Goal: Book appointment/travel/reservation

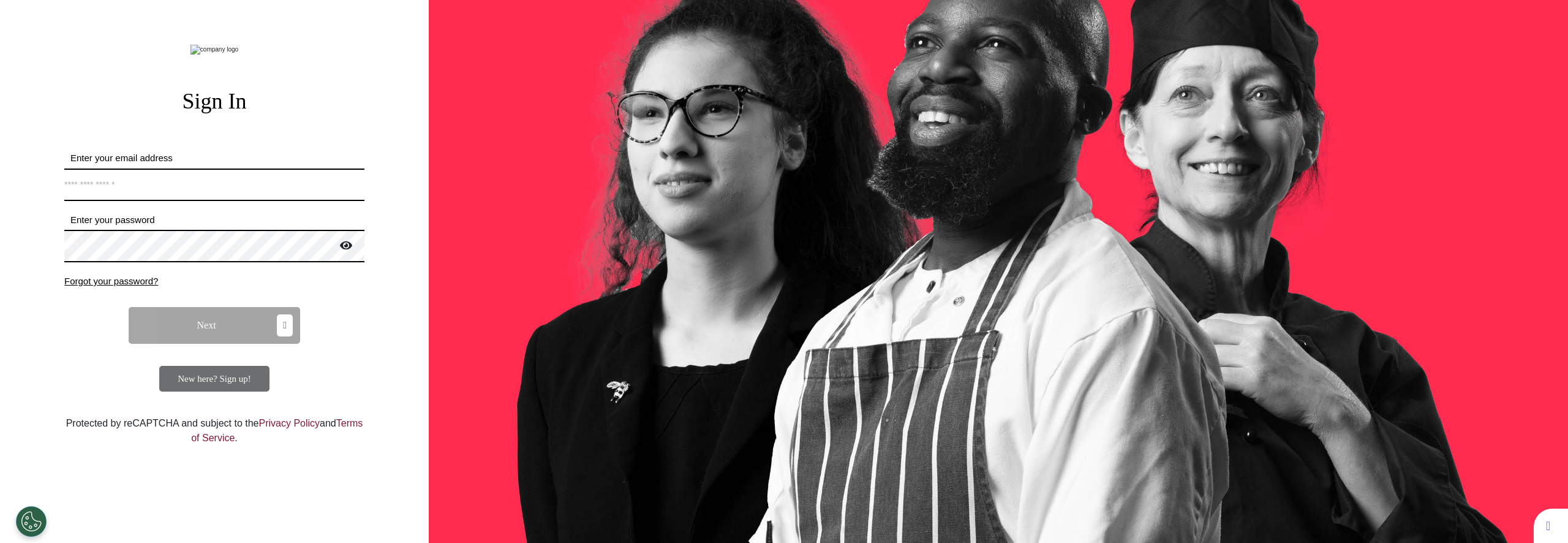
click at [273, 201] on input "Enter your email address" at bounding box center [214, 185] width 300 height 33
type input "**********"
click at [216, 344] on button "Next" at bounding box center [214, 325] width 171 height 36
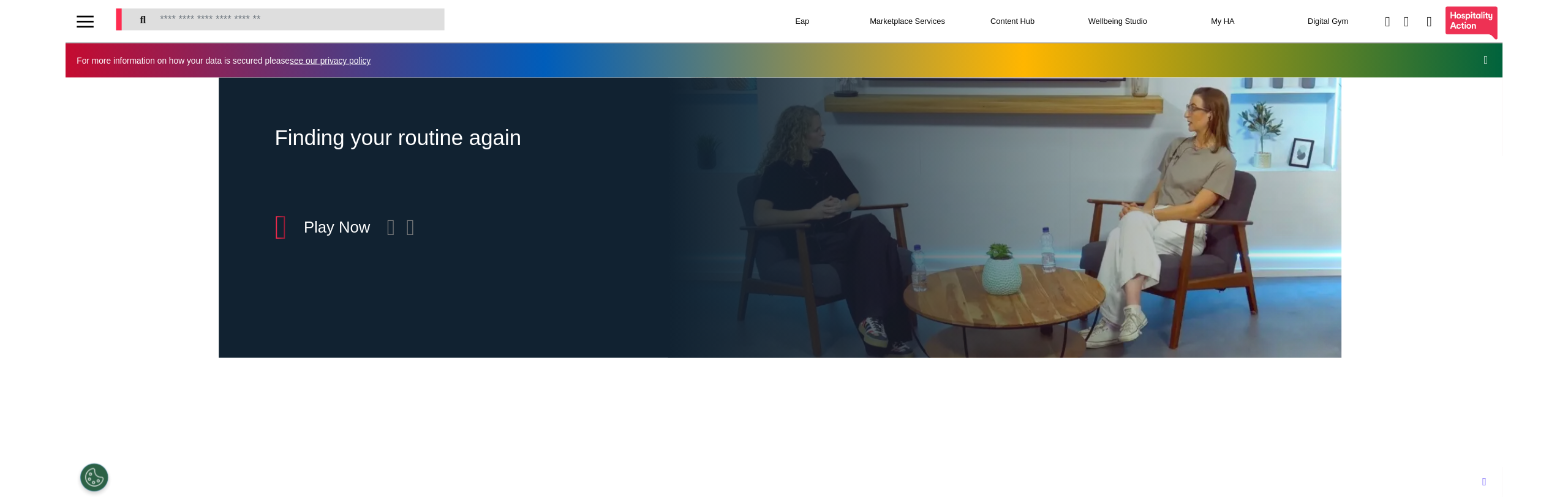
scroll to position [0, 612]
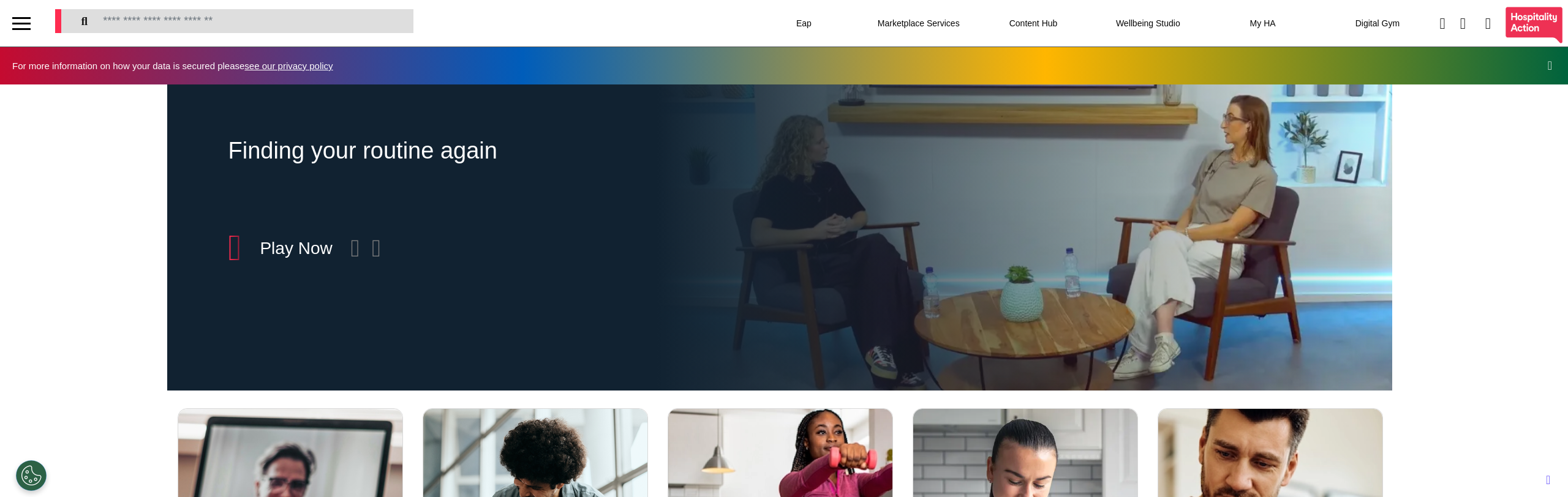
click at [60, 319] on div "Finding your routine again Included in Wellbeing + Play Now" at bounding box center [779, 237] width 1559 height 306
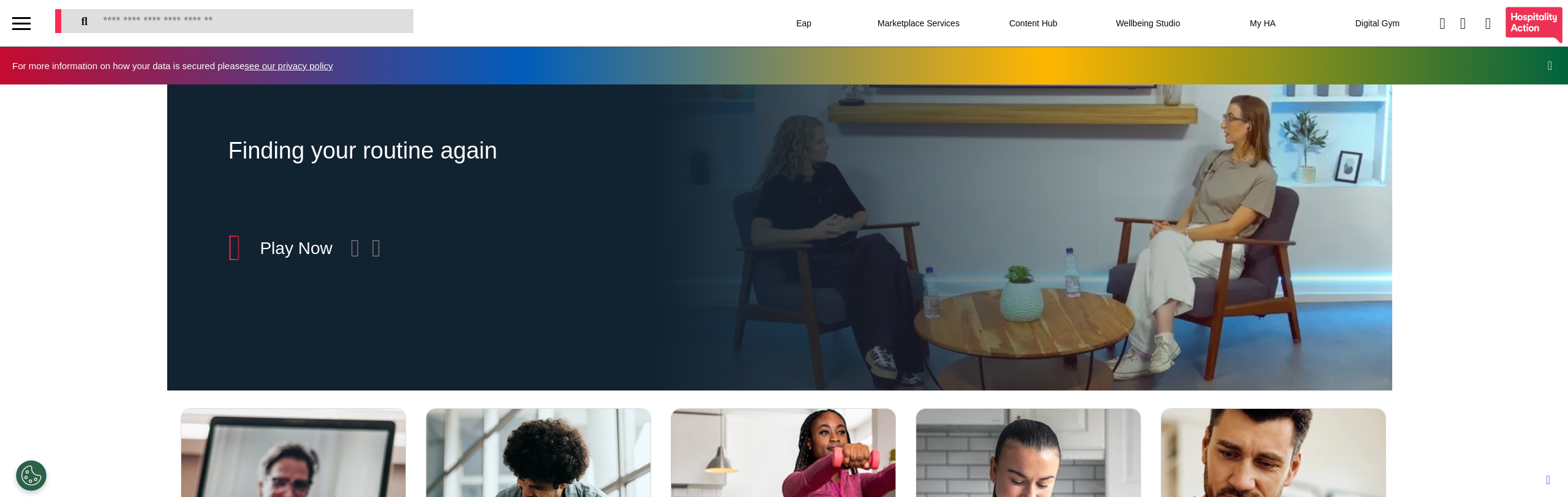
scroll to position [0, 612]
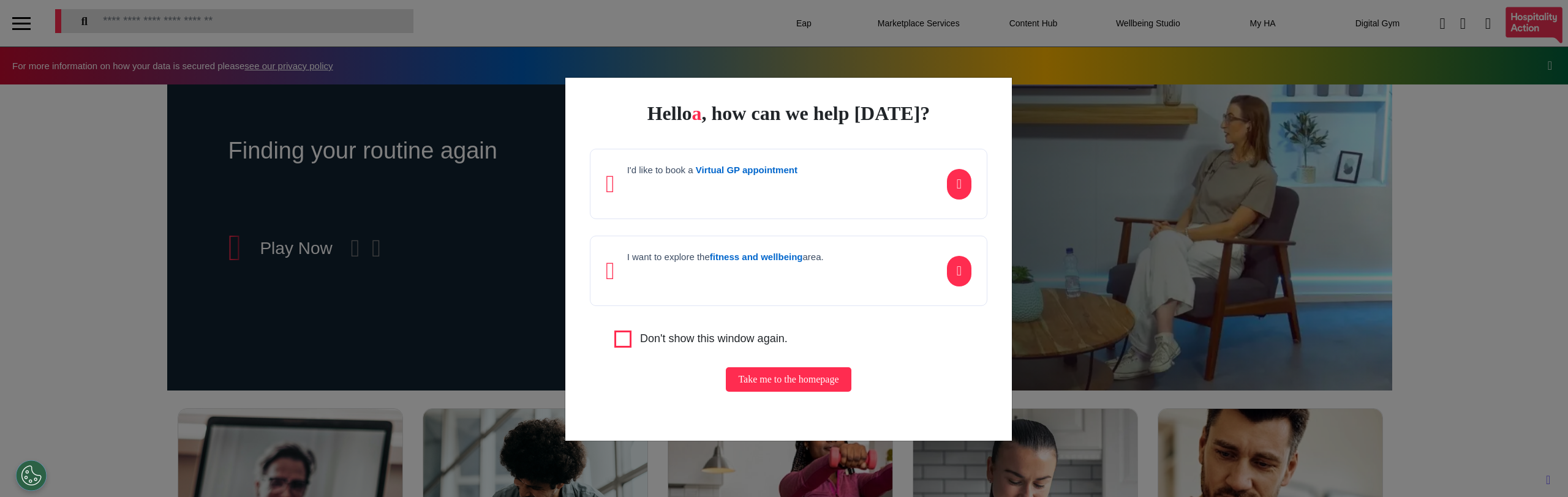
click at [687, 225] on div "I'd like to book a Virtual GP appointment I want to explore the fitness and wel…" at bounding box center [788, 227] width 397 height 157
click at [688, 211] on div "I'd like to book a Virtual GP appointment" at bounding box center [788, 183] width 397 height 70
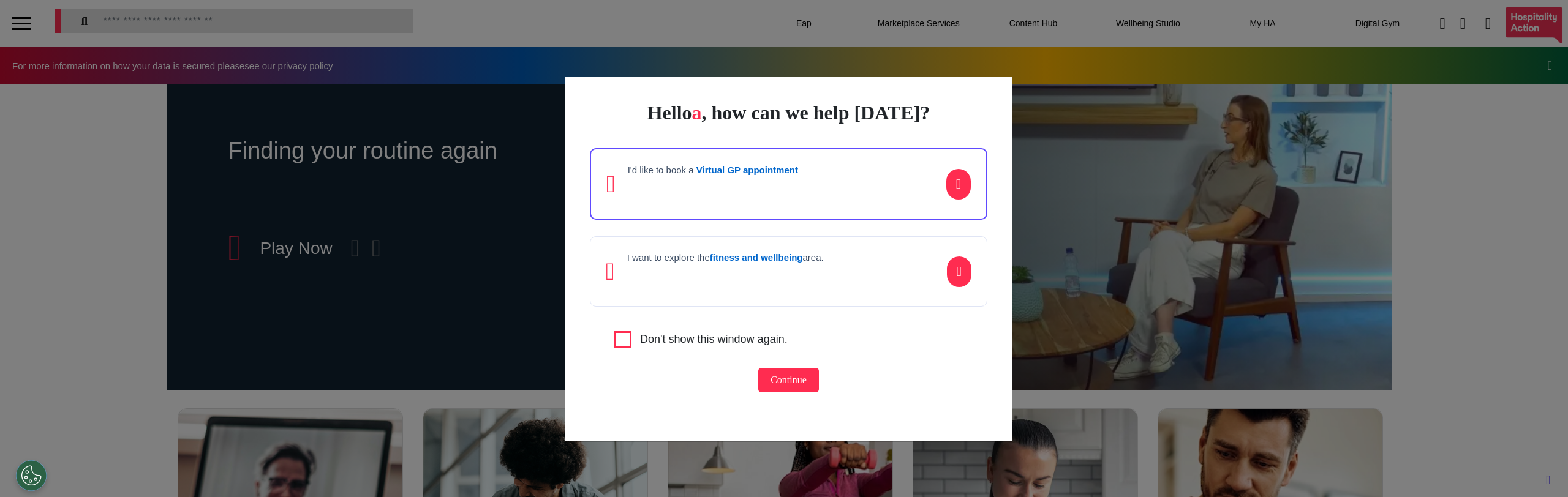
click at [707, 204] on div "I'd like to book a Virtual GP appointment" at bounding box center [788, 183] width 397 height 72
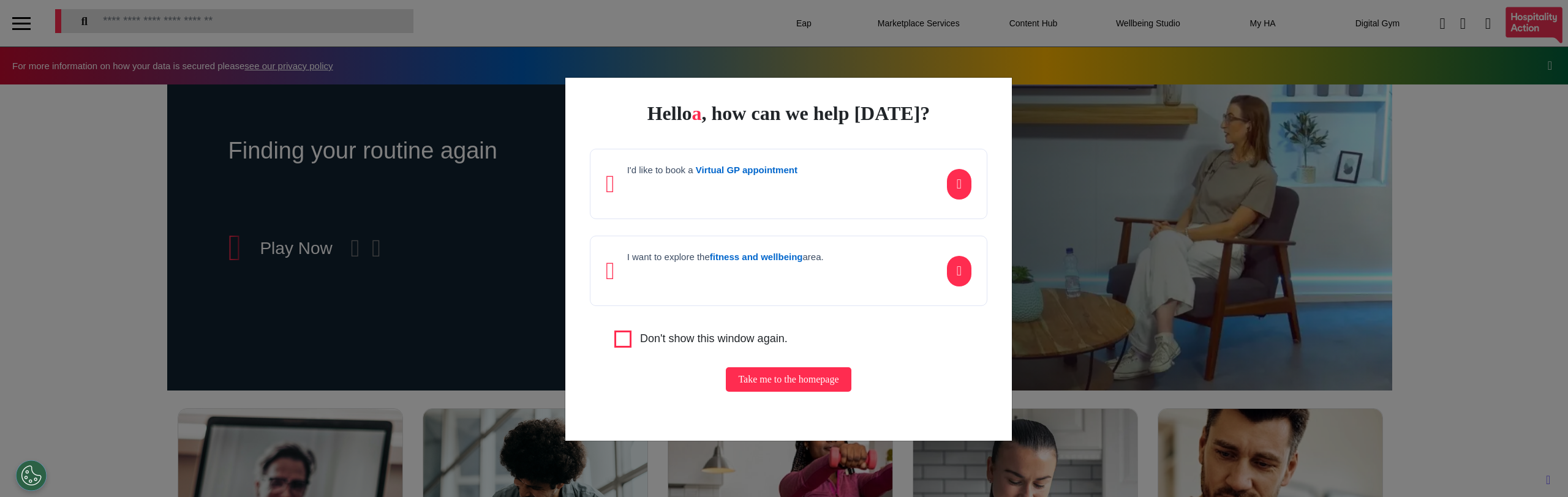
click at [707, 206] on div "I'd like to book a Virtual GP appointment" at bounding box center [788, 183] width 397 height 70
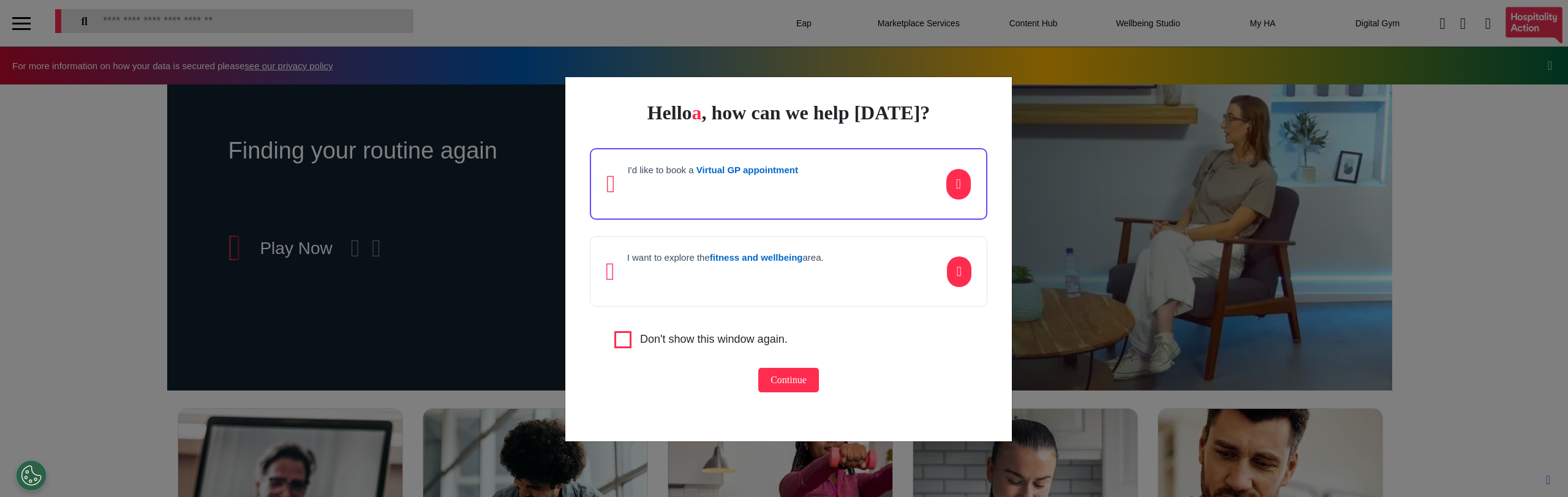
click at [722, 212] on div "I'd like to book a Virtual GP appointment" at bounding box center [788, 183] width 397 height 72
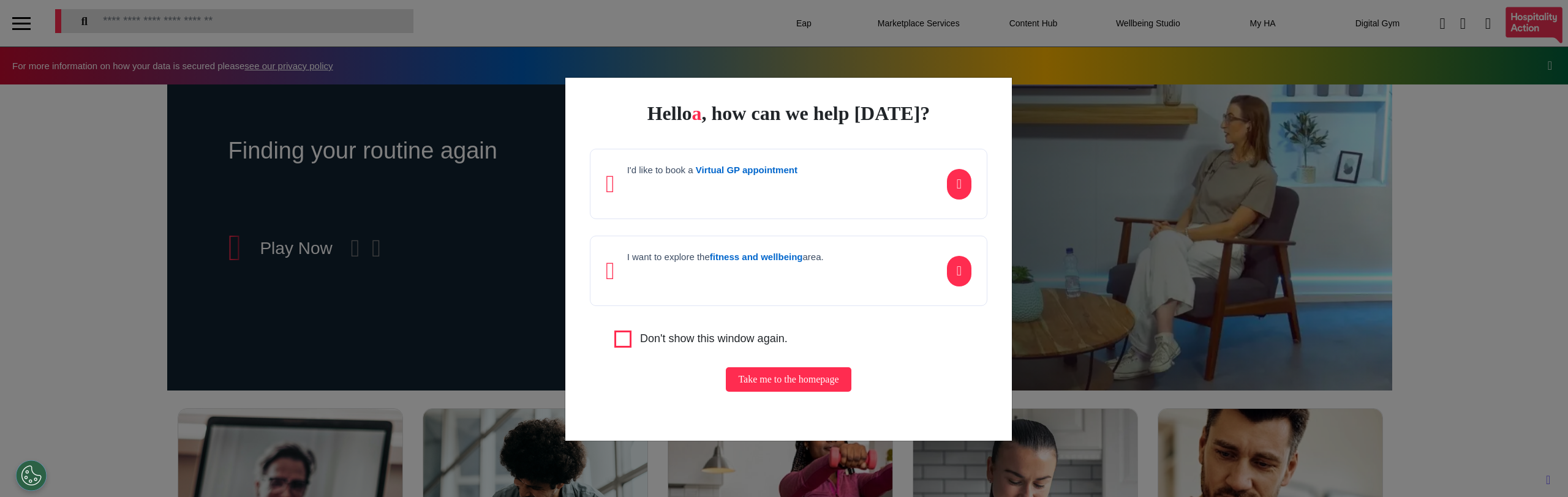
click at [722, 206] on div "I'd like to book a Virtual GP appointment" at bounding box center [788, 183] width 397 height 70
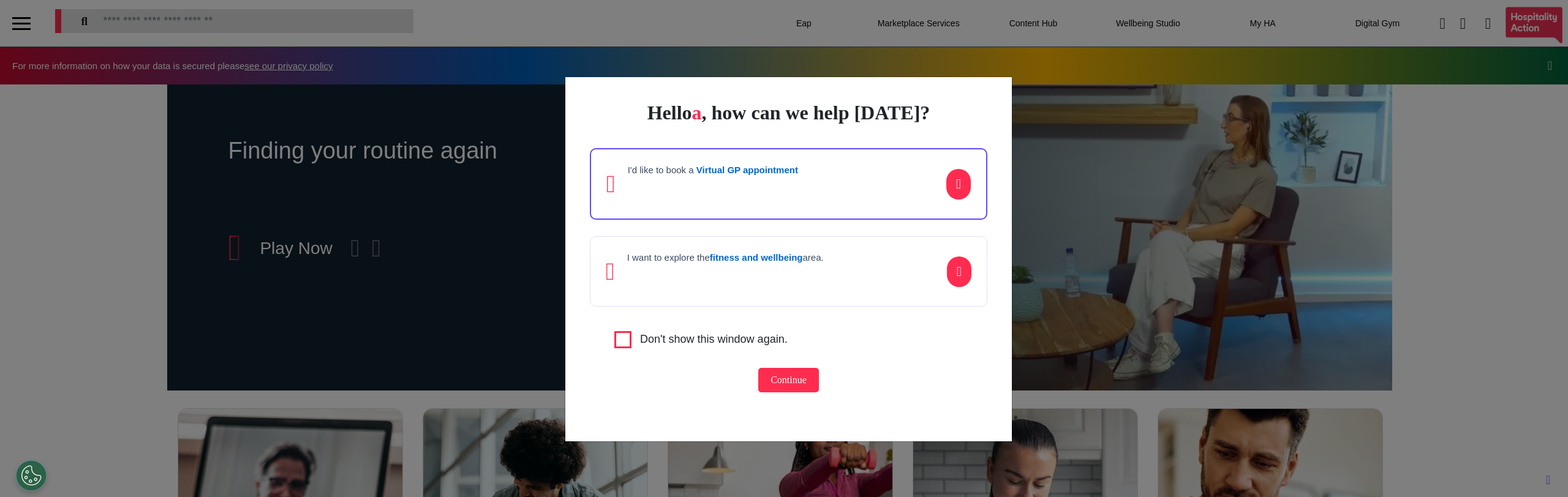
click at [722, 206] on div "I'd like to book a Virtual GP appointment" at bounding box center [788, 183] width 397 height 72
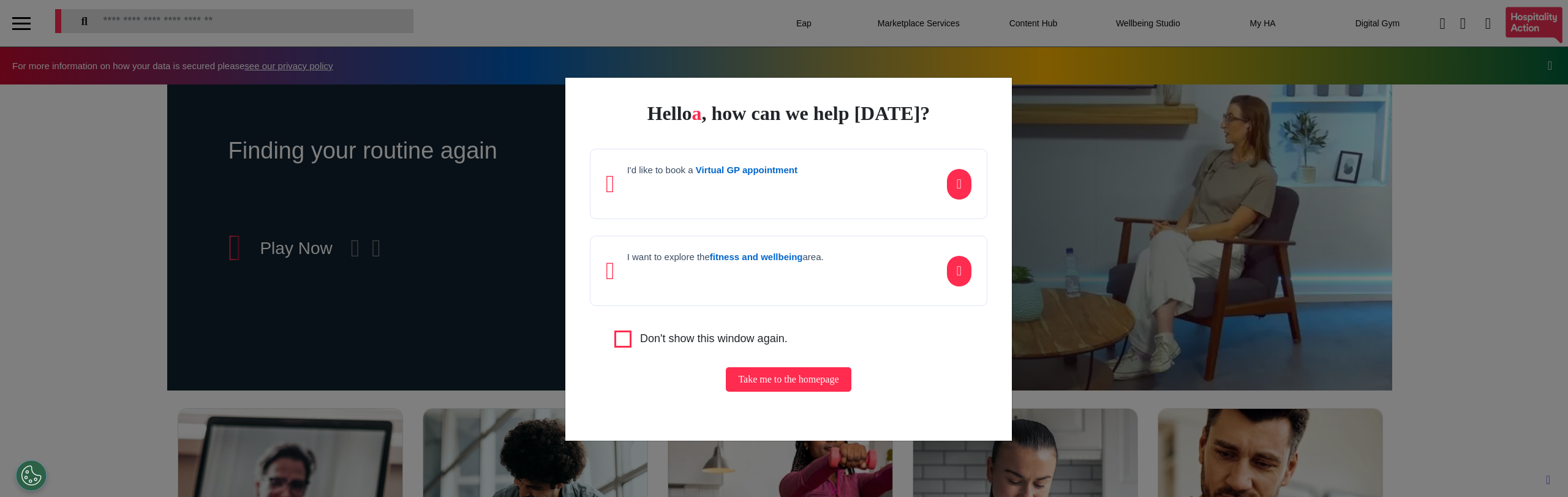
click at [719, 268] on p at bounding box center [726, 275] width 197 height 19
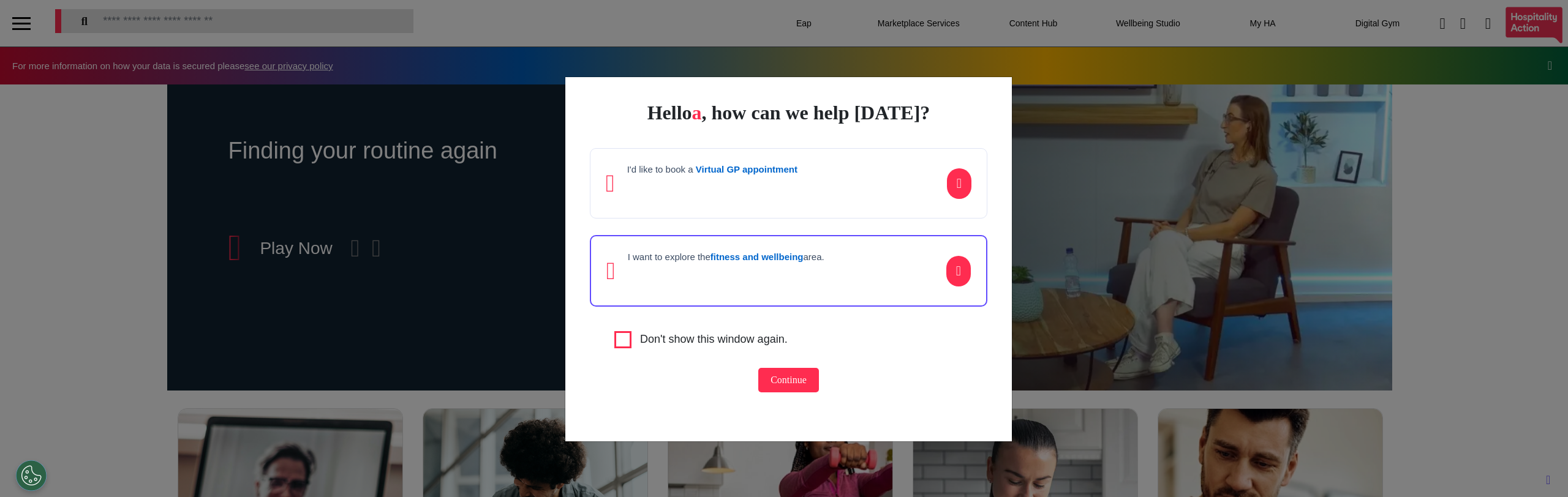
click at [729, 287] on div "I want to explore the fitness and wellbeing area." at bounding box center [726, 271] width 197 height 39
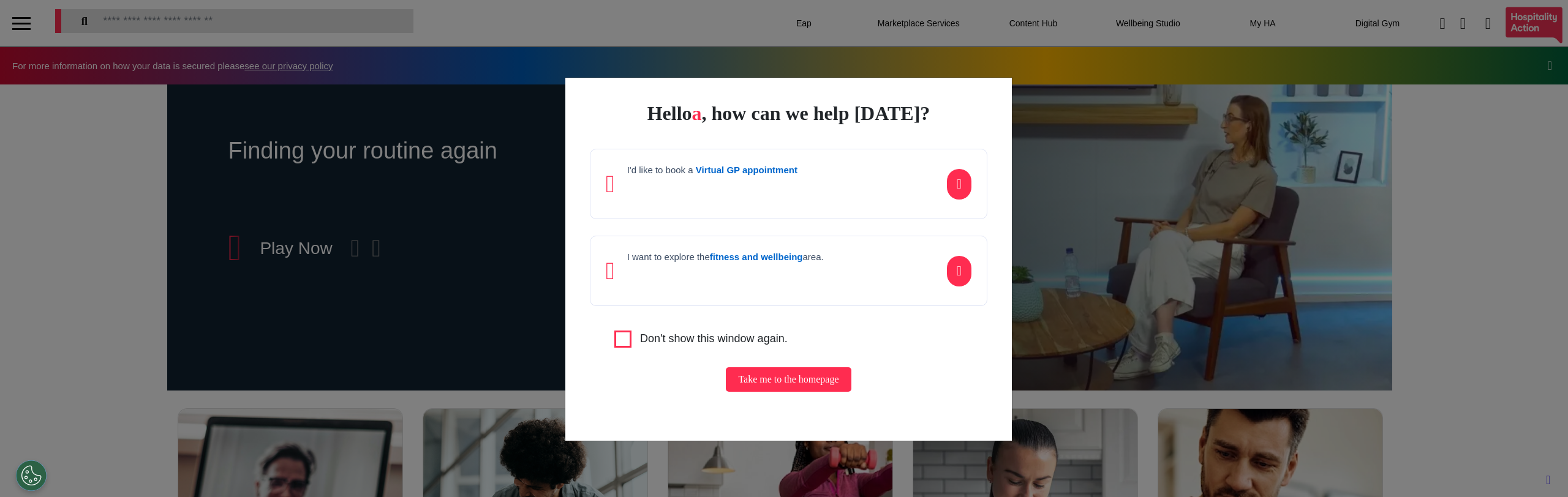
click at [721, 156] on div "I'd like to book a Virtual GP appointment" at bounding box center [788, 183] width 397 height 70
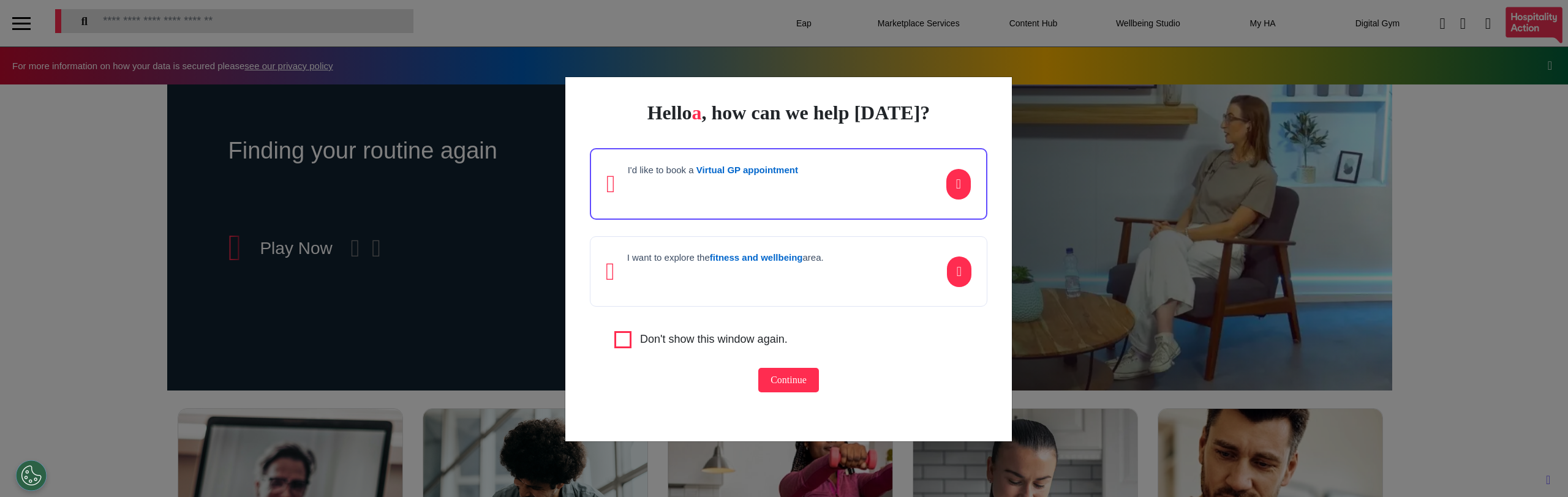
click at [743, 183] on p at bounding box center [713, 188] width 170 height 19
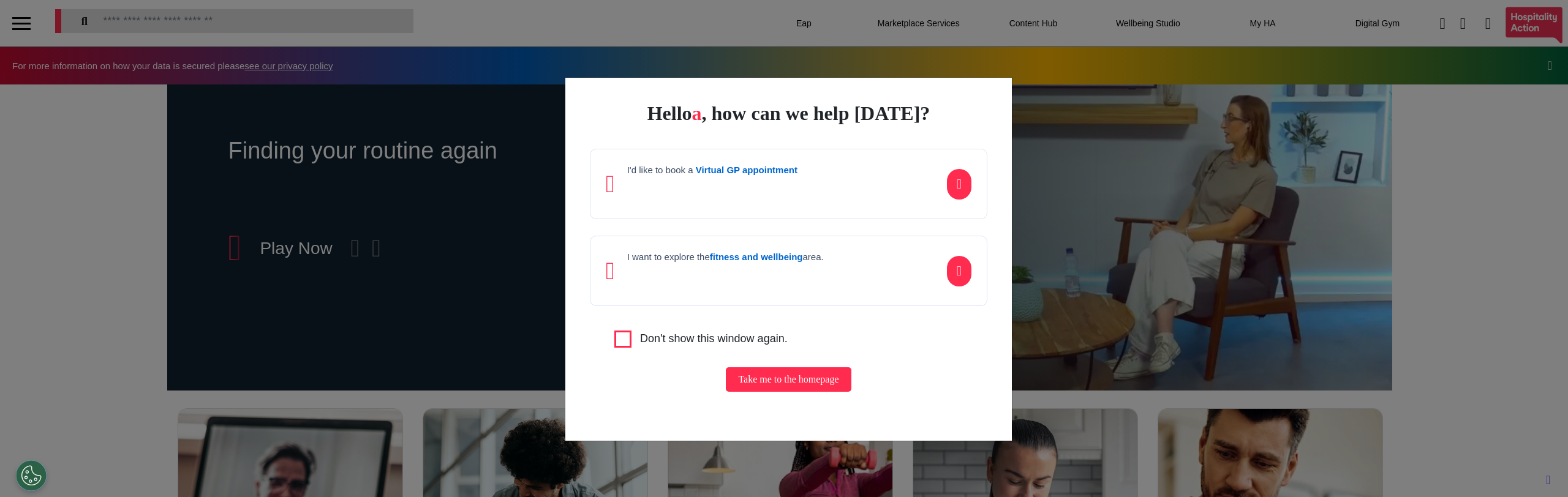
click at [767, 282] on p at bounding box center [726, 275] width 197 height 19
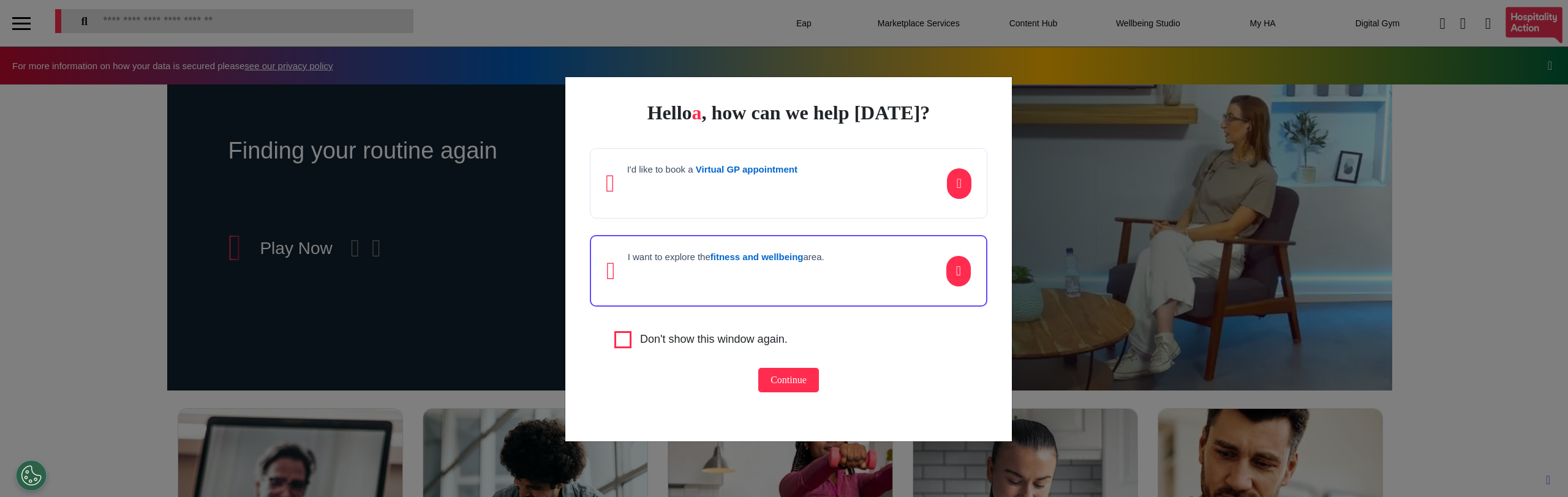
click at [741, 276] on p at bounding box center [726, 275] width 197 height 19
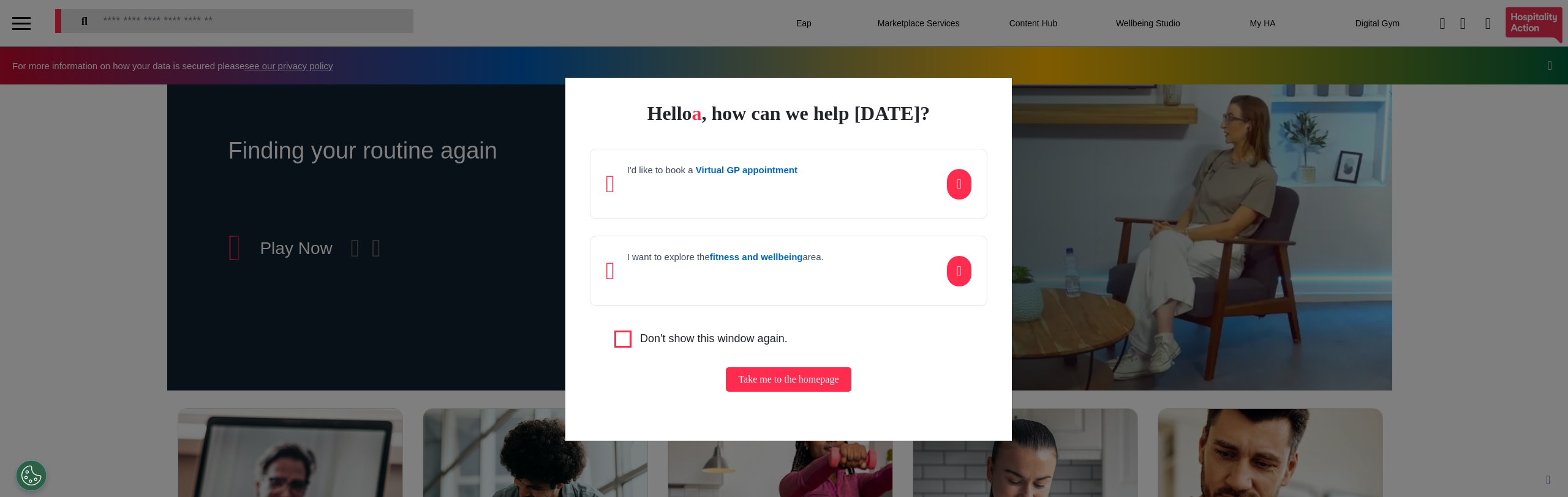
click at [749, 221] on div "I'd like to book a Virtual GP appointment I want to explore the fitness and wel…" at bounding box center [788, 227] width 397 height 157
click at [746, 207] on div "I'd like to book a Virtual GP appointment" at bounding box center [788, 183] width 397 height 70
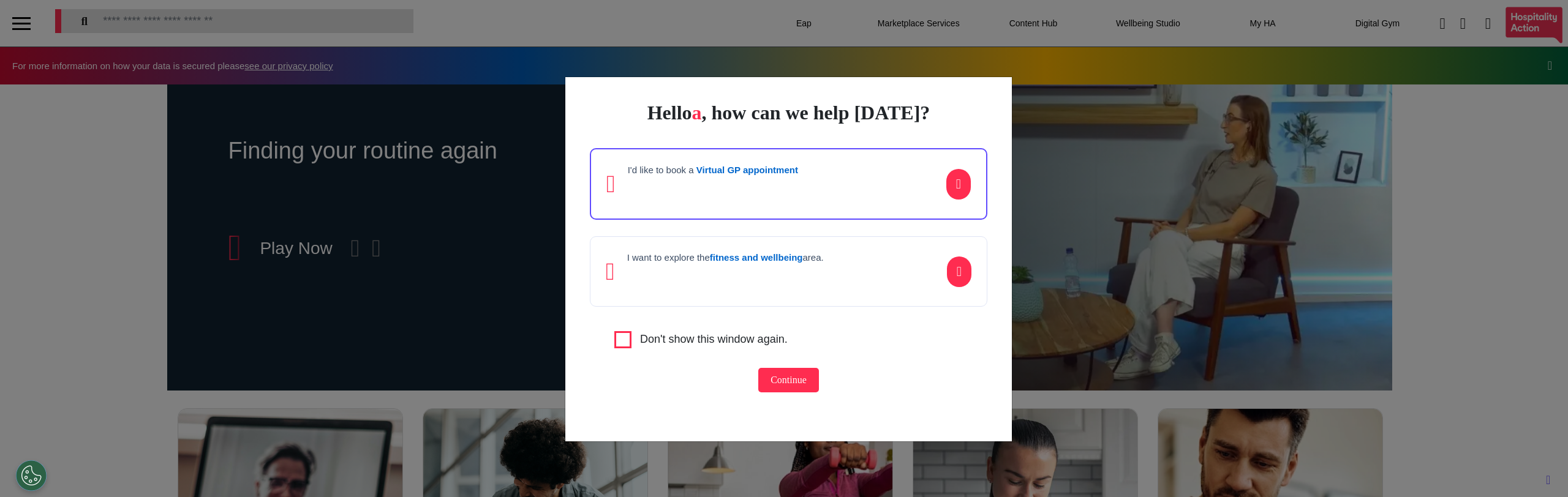
click at [739, 205] on div "I'd like to book a Virtual GP appointment" at bounding box center [788, 183] width 397 height 72
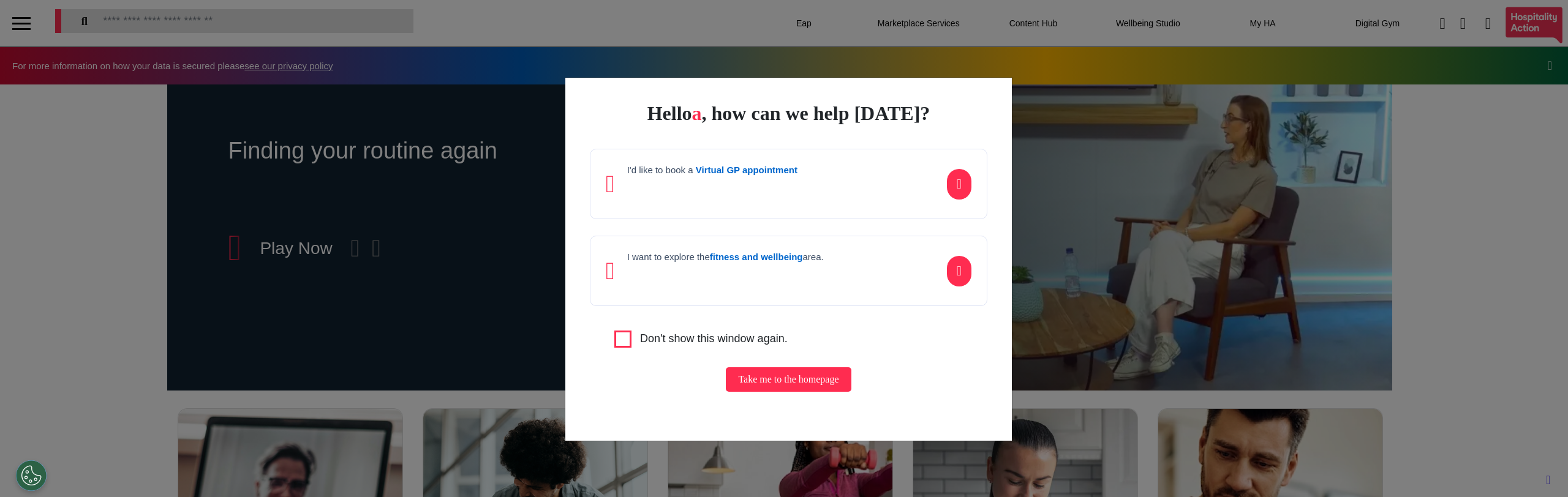
click at [689, 208] on div "I'd like to book a Virtual GP appointment" at bounding box center [788, 183] width 397 height 70
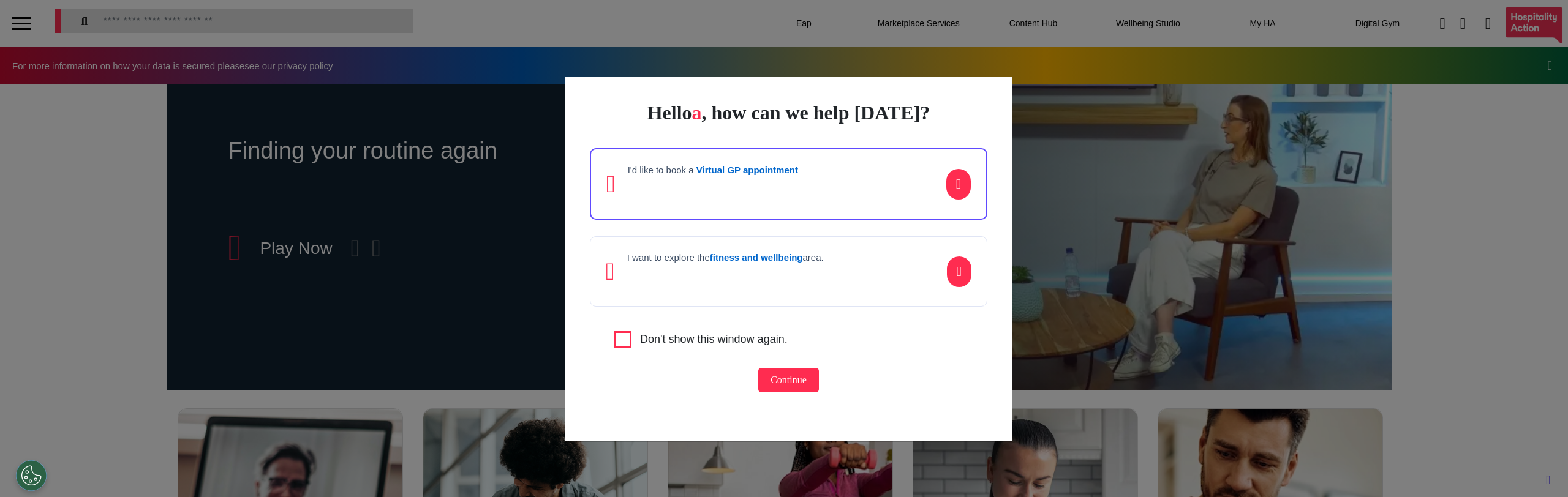
click at [684, 196] on p at bounding box center [713, 188] width 170 height 19
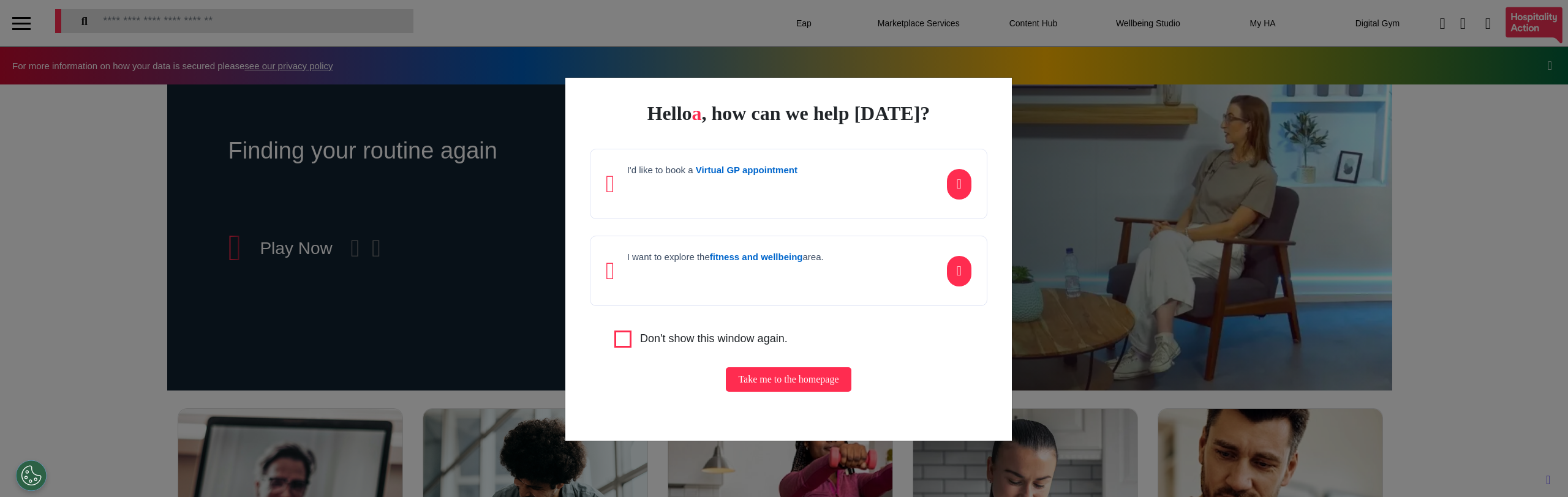
click at [683, 204] on div "I'd like to book a Virtual GP appointment" at bounding box center [788, 183] width 397 height 70
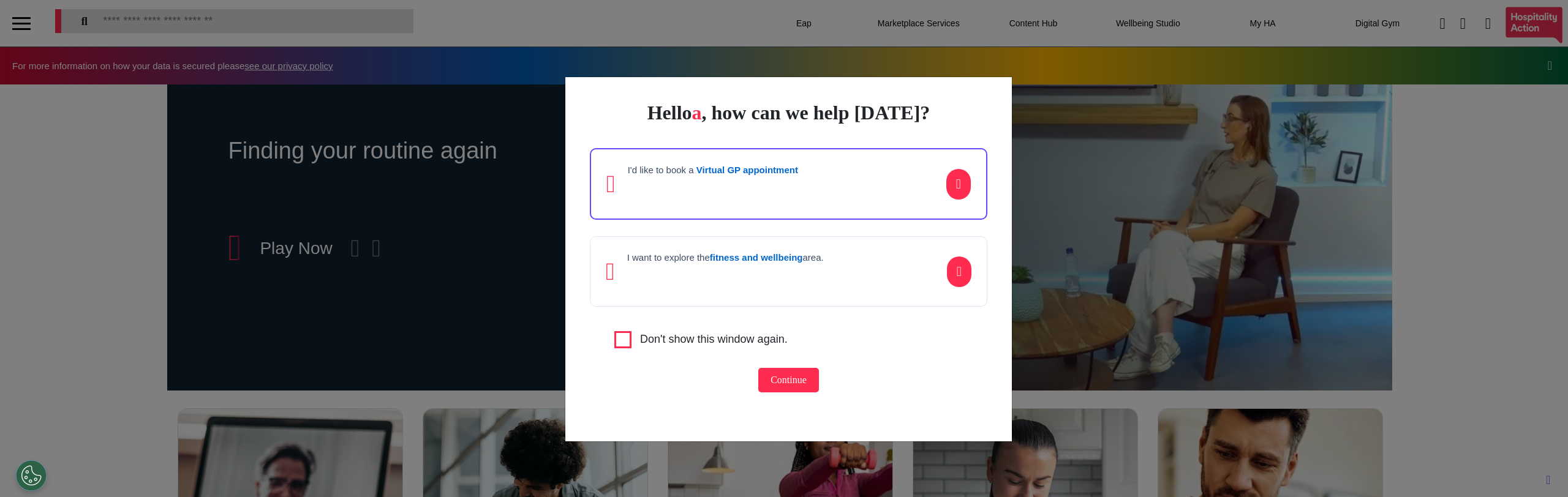
click at [683, 197] on p at bounding box center [713, 188] width 170 height 19
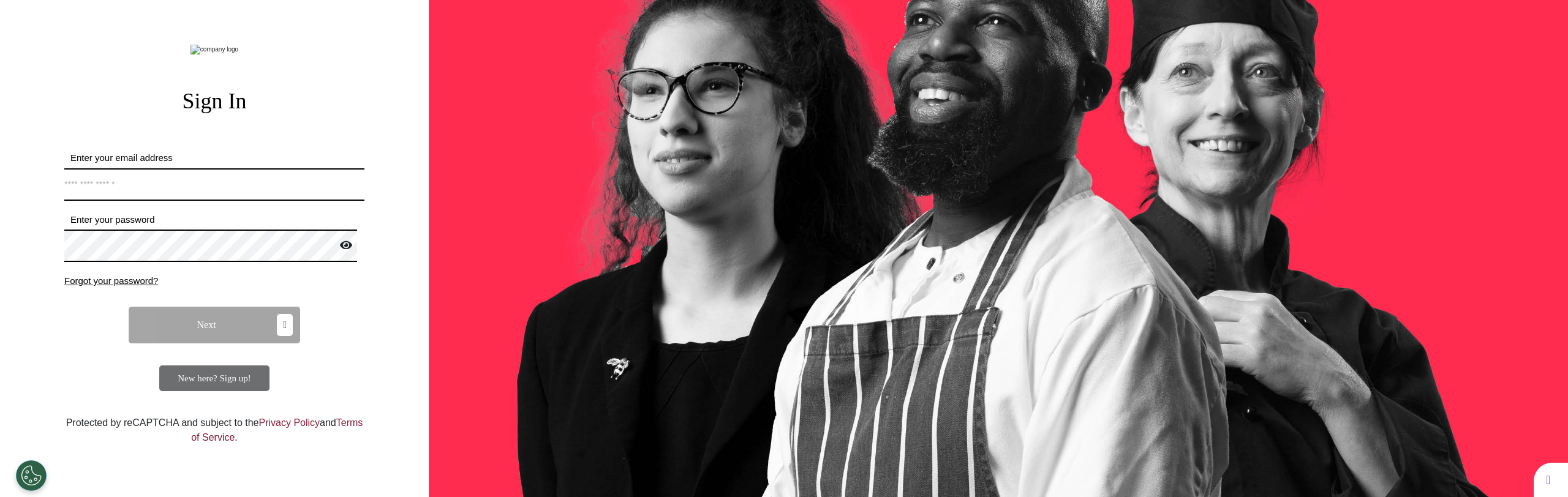
click at [246, 201] on input "Enter your email address" at bounding box center [214, 185] width 300 height 33
type input "**********"
click at [208, 330] on span "Next" at bounding box center [207, 325] width 19 height 10
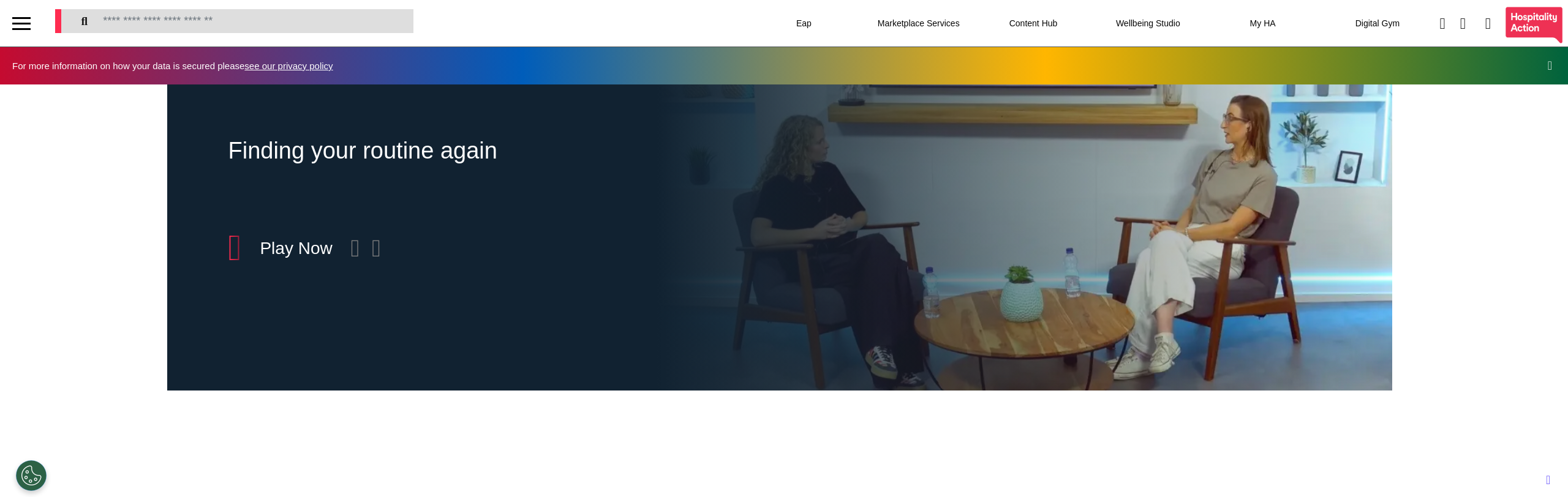
scroll to position [0, 612]
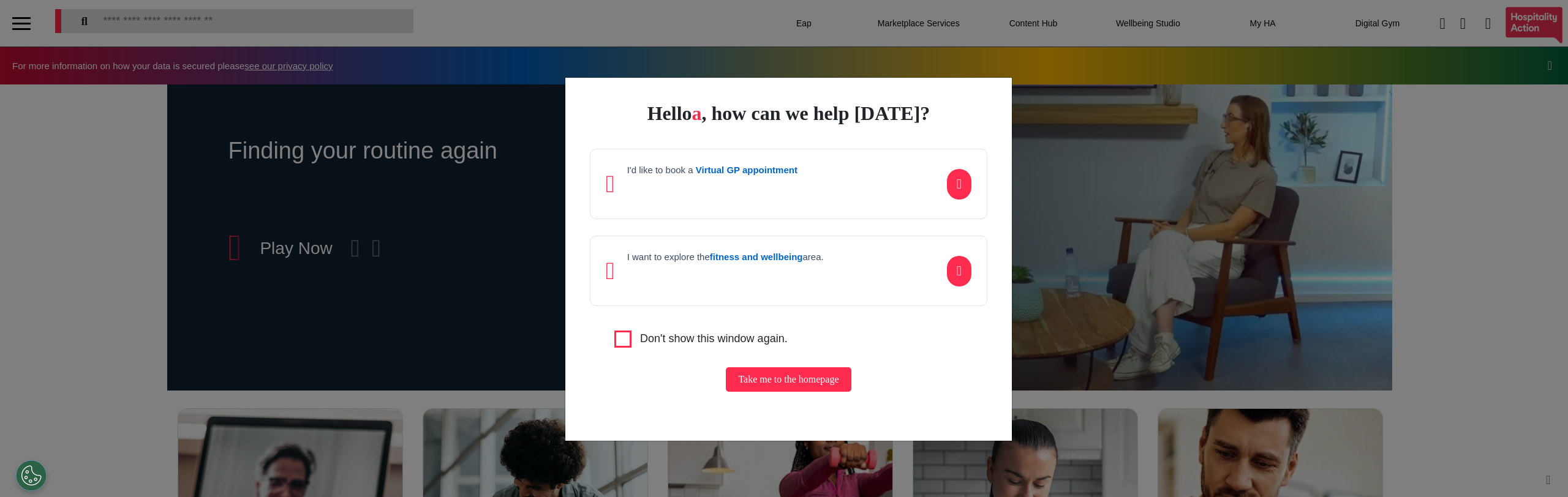
click at [753, 189] on p at bounding box center [712, 188] width 170 height 19
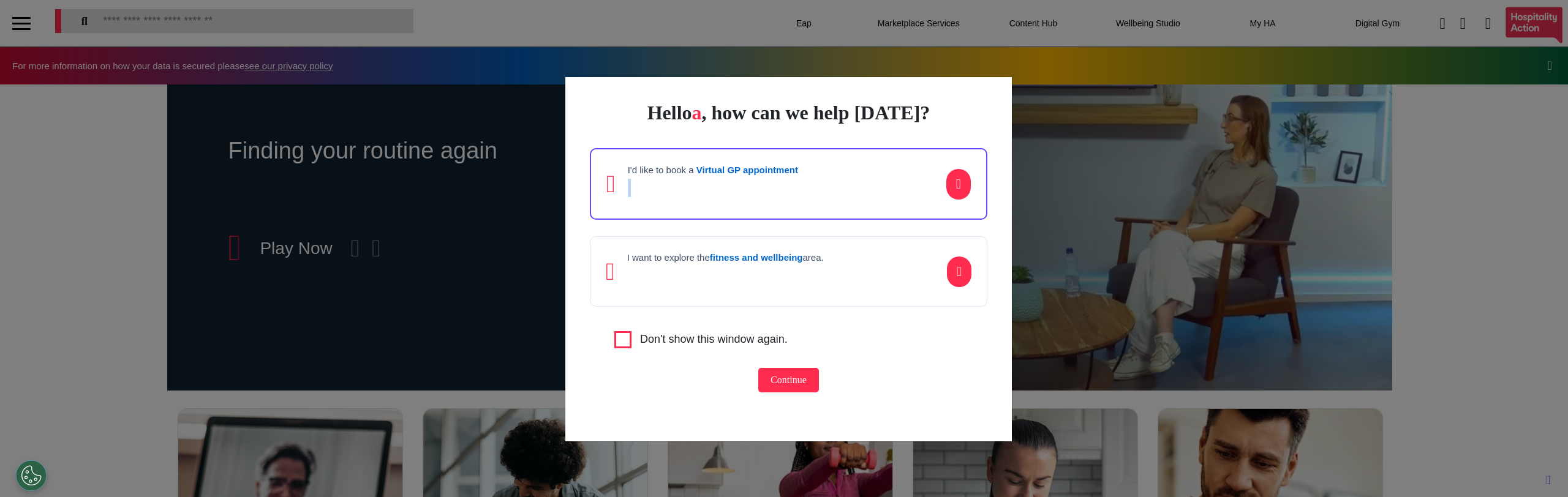
click at [753, 189] on p at bounding box center [713, 188] width 170 height 19
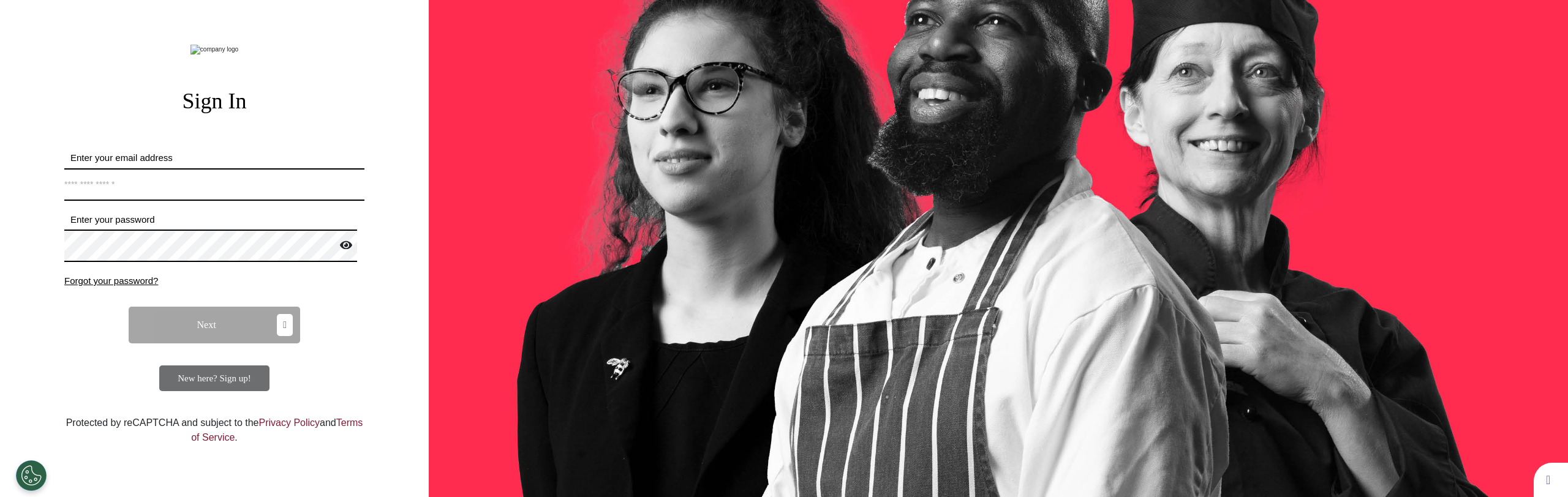
click at [255, 201] on input "Enter your email address" at bounding box center [214, 185] width 300 height 33
type input "**********"
click at [195, 344] on button "Next" at bounding box center [214, 324] width 171 height 36
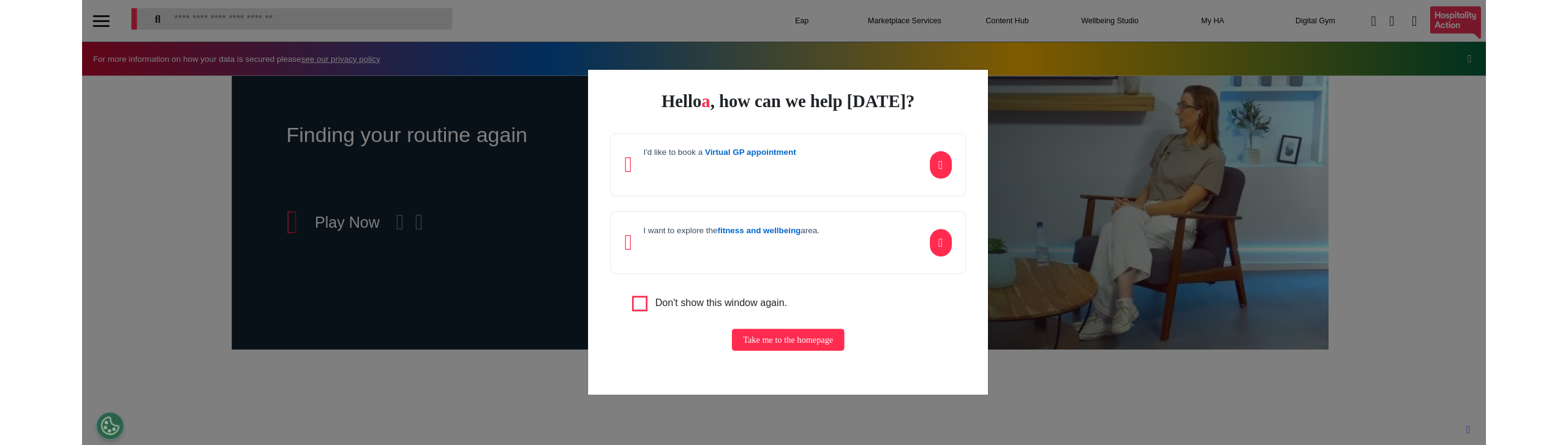
scroll to position [0, 612]
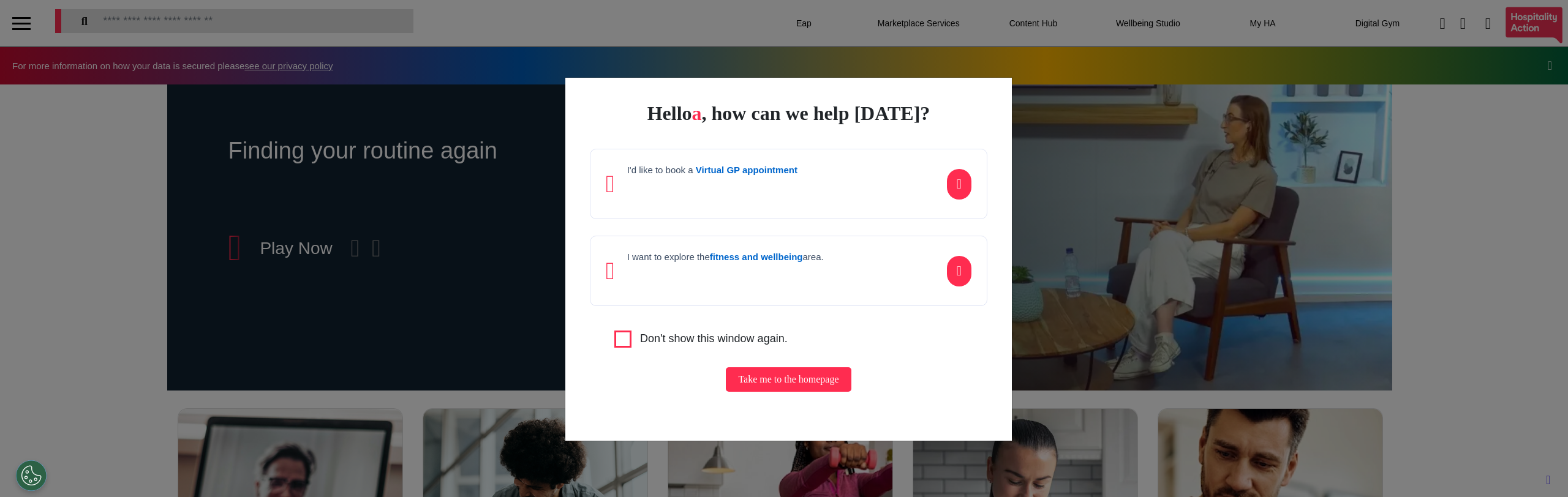
click at [756, 269] on p at bounding box center [726, 275] width 197 height 19
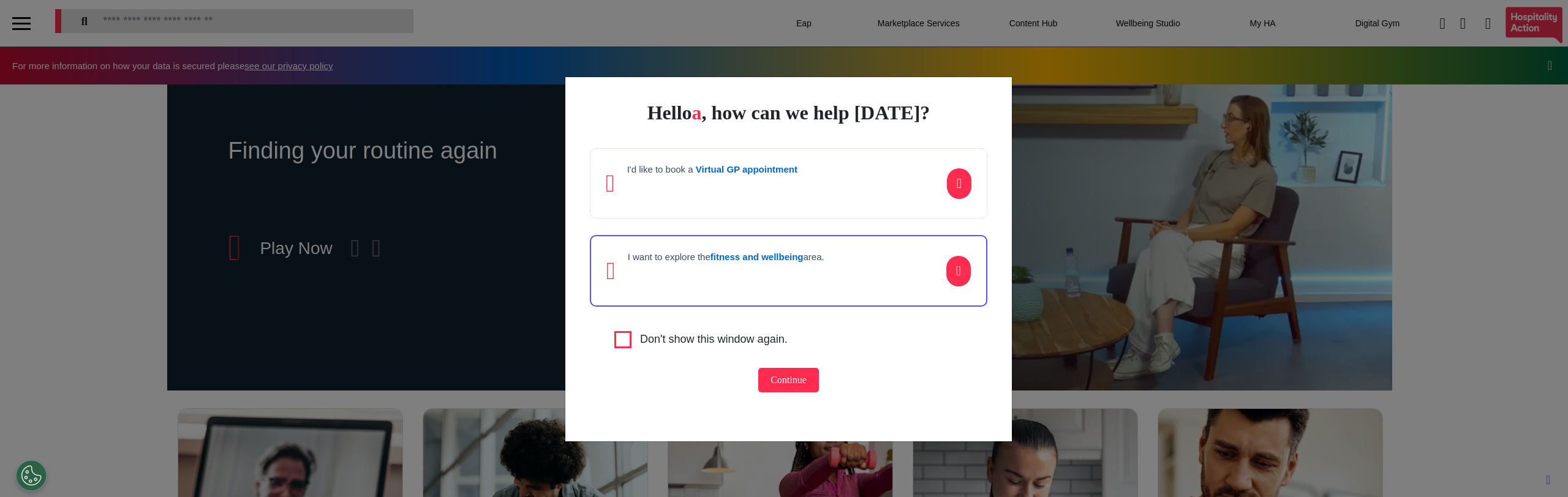
click at [788, 279] on p at bounding box center [726, 275] width 197 height 19
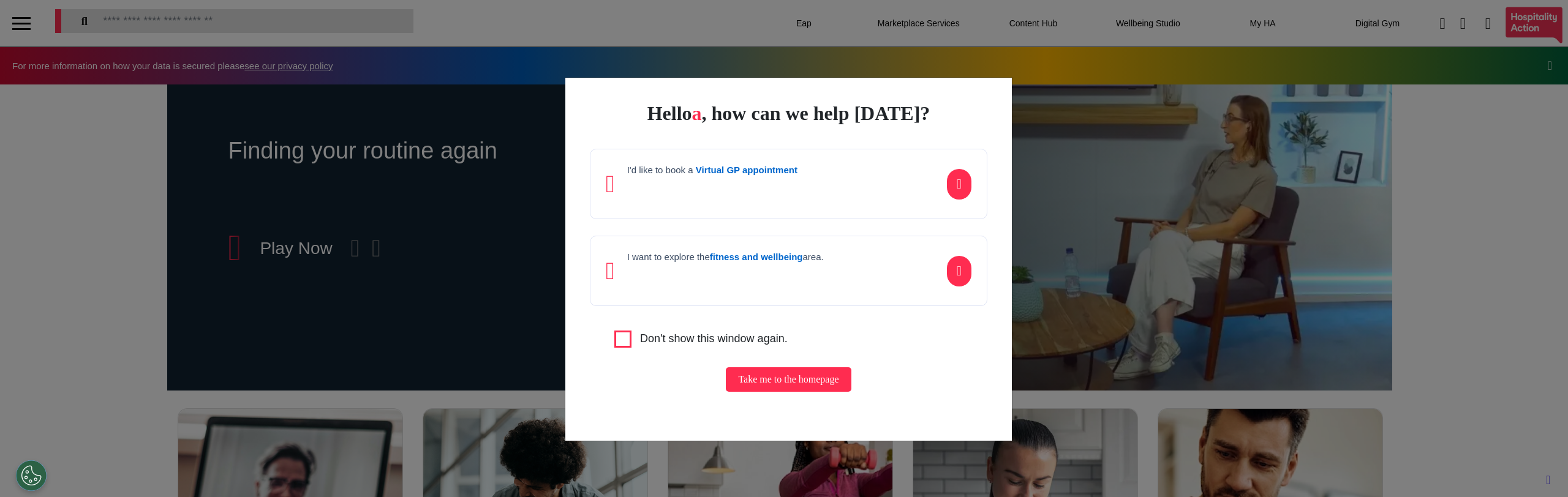
click at [789, 260] on strong "fitness and wellbeing" at bounding box center [757, 256] width 93 height 10
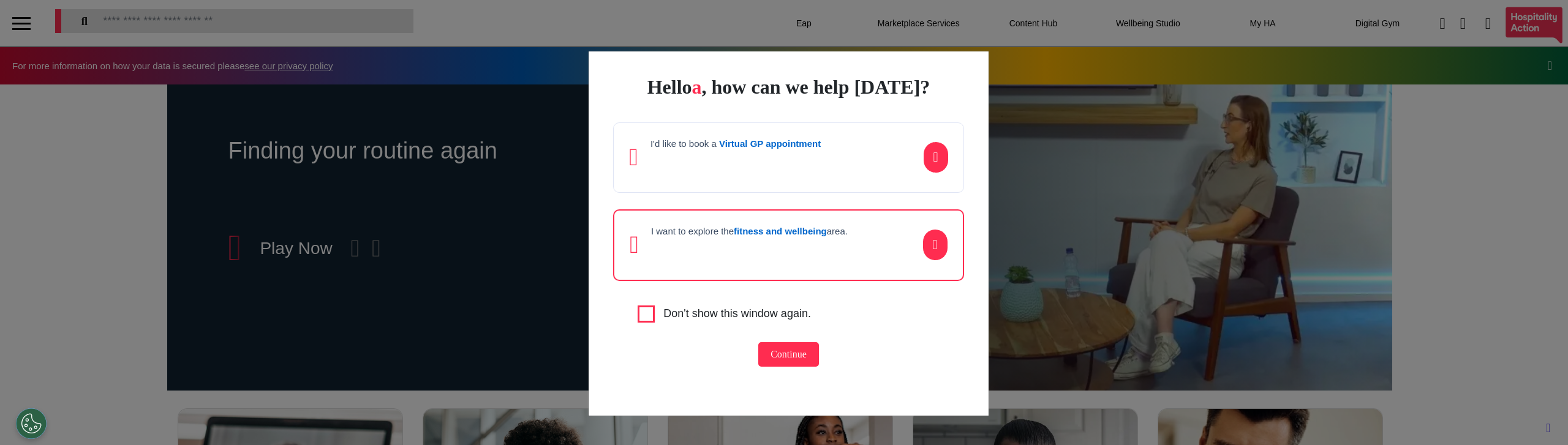
click at [884, 292] on div "Hello a , how can we help [DATE]? I'd like to book a Virtual GP appointment I w…" at bounding box center [788, 233] width 400 height 365
click at [839, 175] on div "I'd like to book a Virtual GP appointment" at bounding box center [788, 157] width 350 height 70
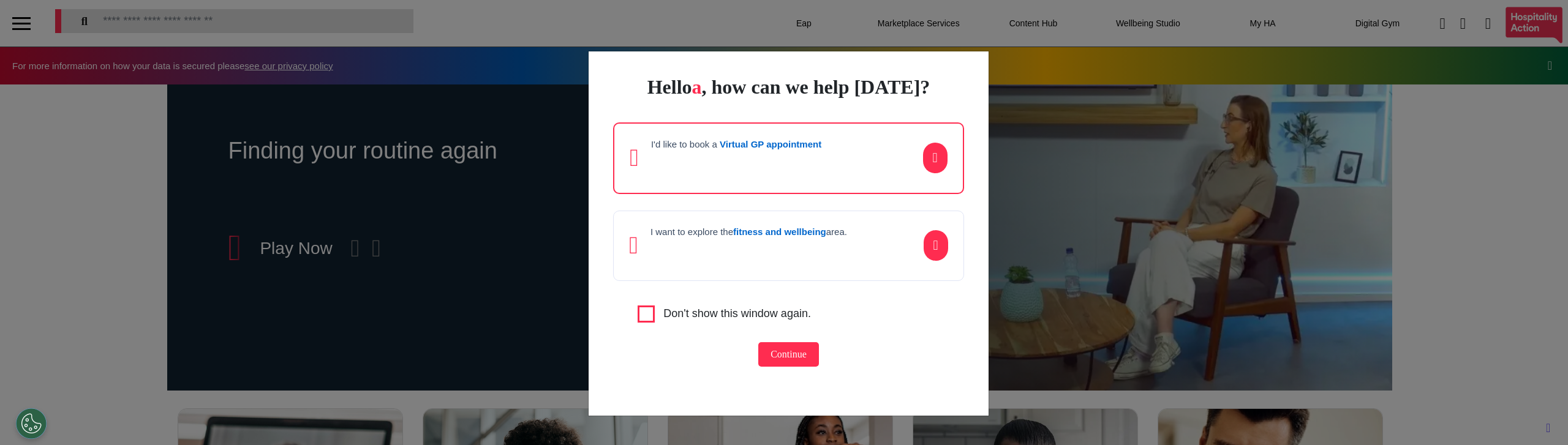
click at [816, 163] on p at bounding box center [736, 163] width 170 height 19
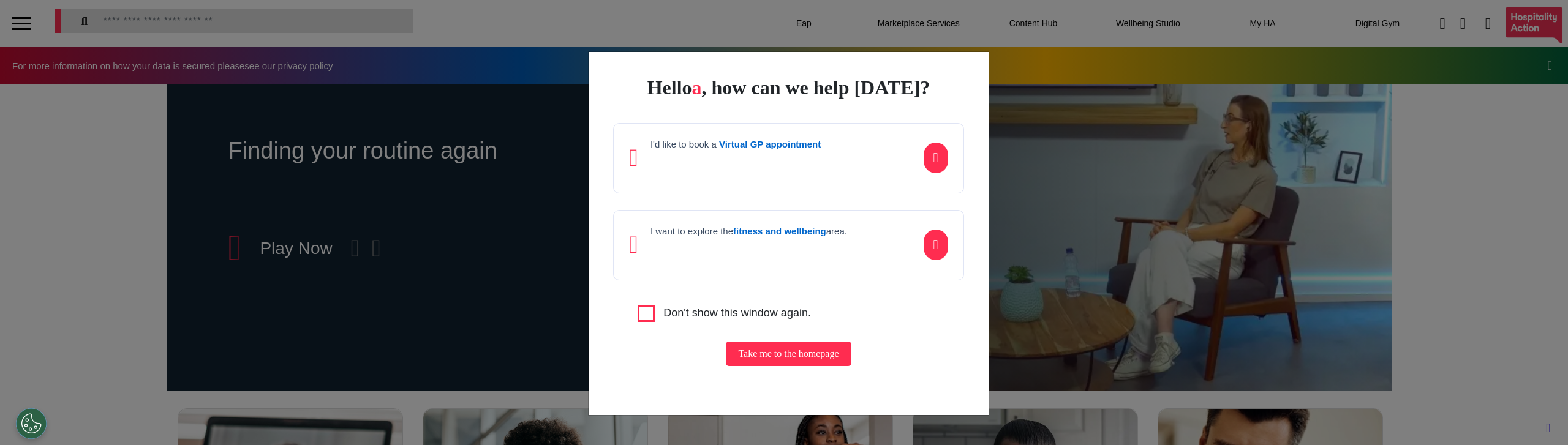
click at [821, 172] on div "I'd like to book a Virtual GP appointment" at bounding box center [736, 159] width 170 height 39
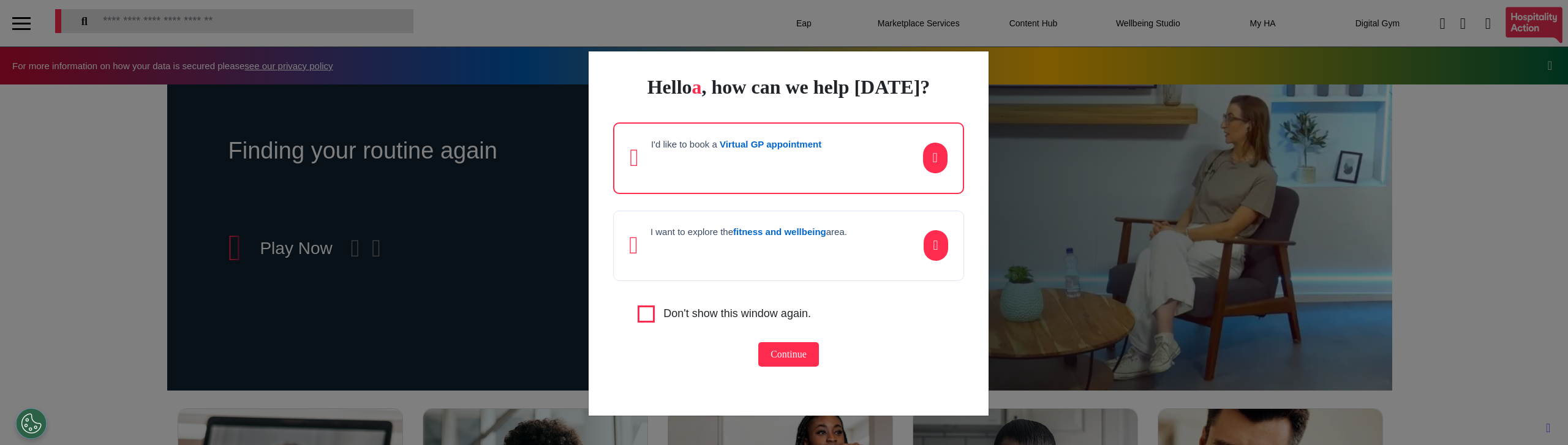
click at [807, 164] on p at bounding box center [736, 163] width 170 height 19
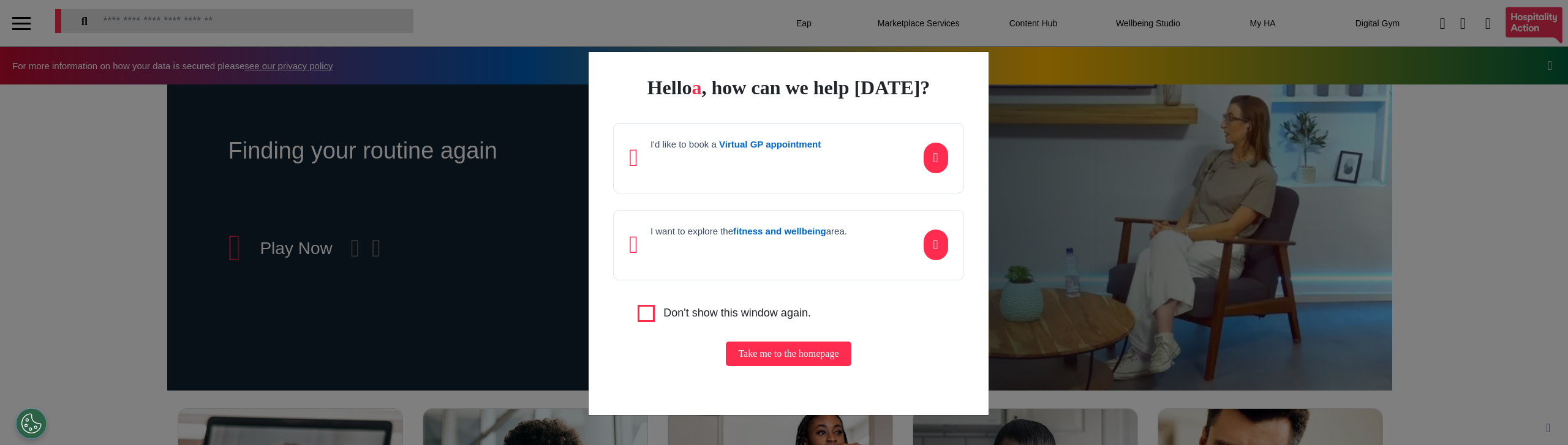
click at [833, 248] on p at bounding box center [749, 249] width 197 height 19
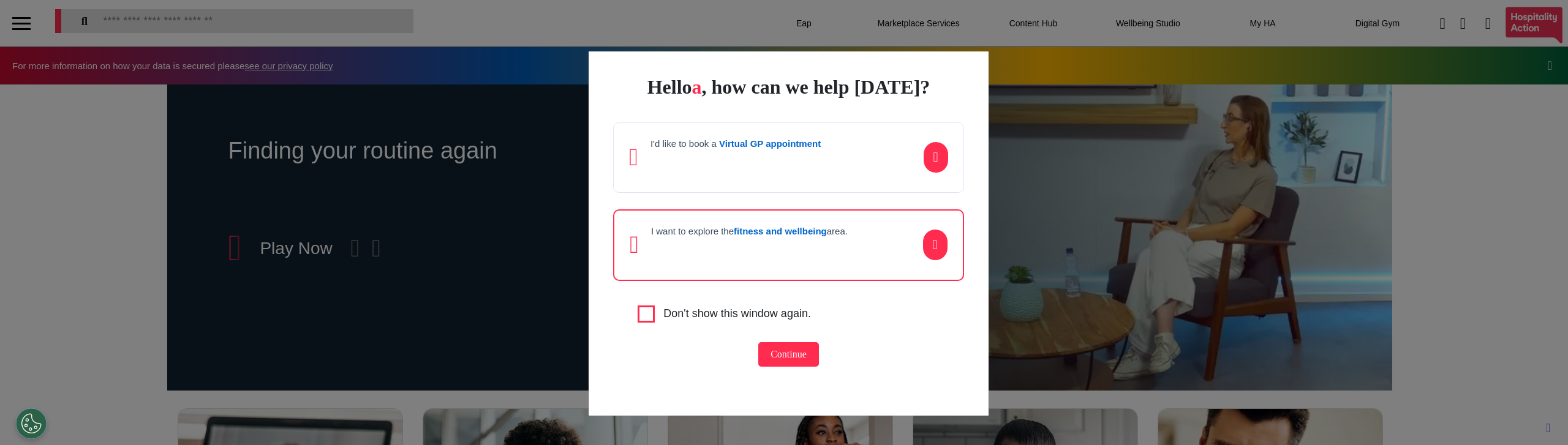
click at [848, 252] on p at bounding box center [750, 249] width 197 height 19
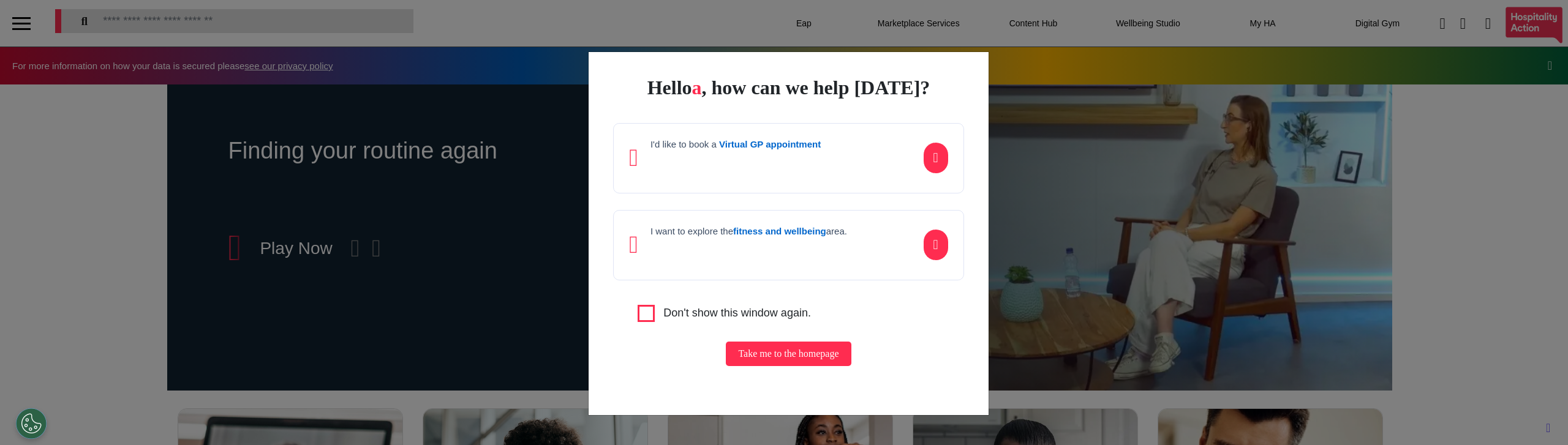
click at [671, 248] on p at bounding box center [749, 249] width 197 height 19
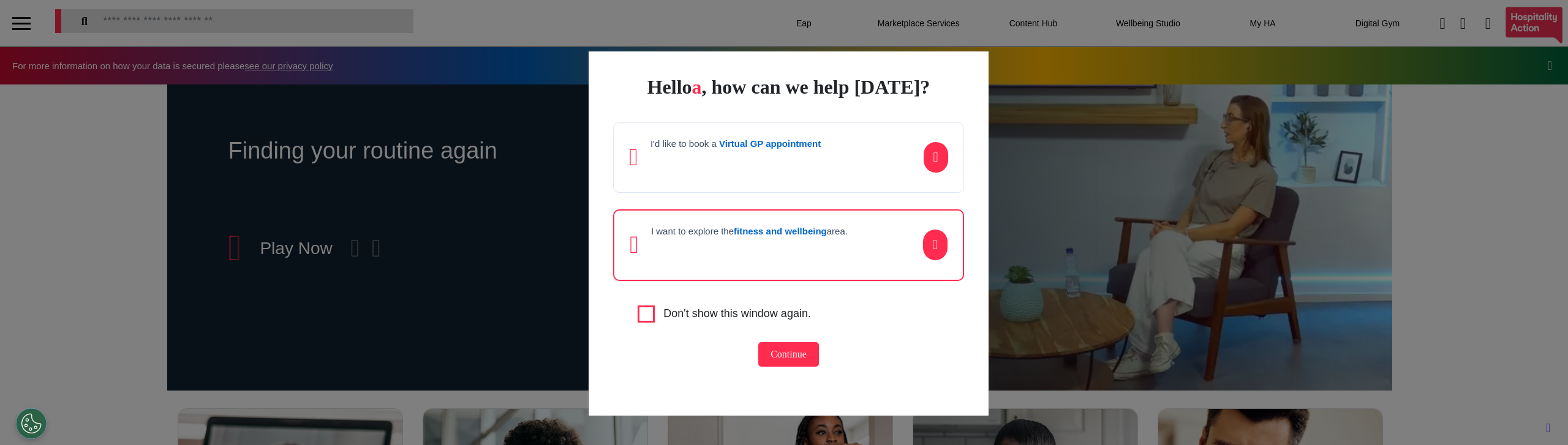
click at [729, 252] on p at bounding box center [750, 249] width 197 height 19
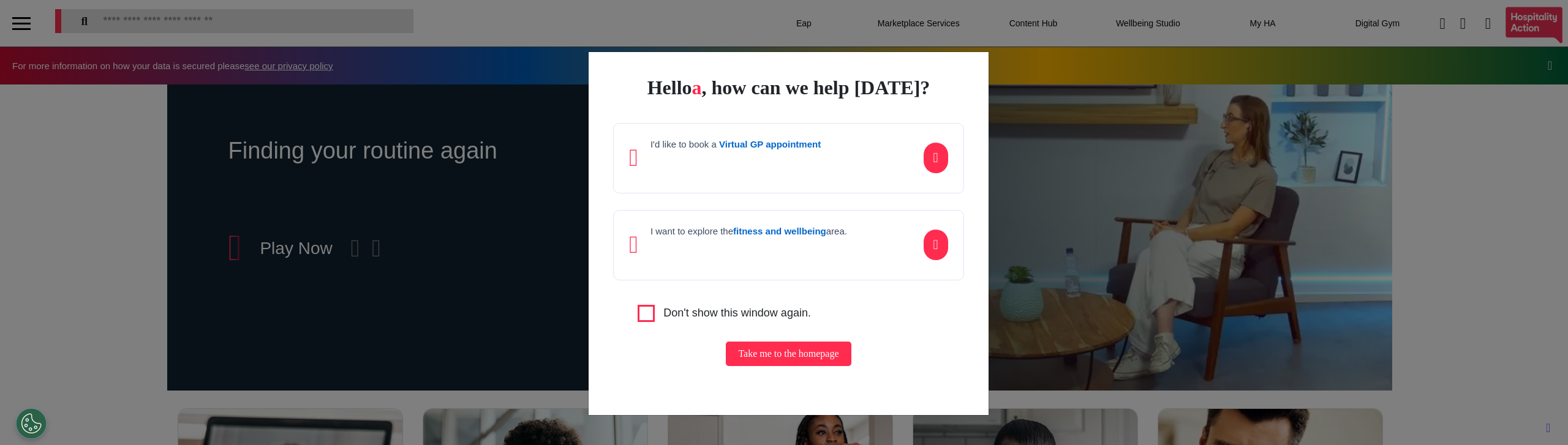
click at [733, 180] on div "I'd like to book a Virtual GP appointment" at bounding box center [788, 158] width 350 height 70
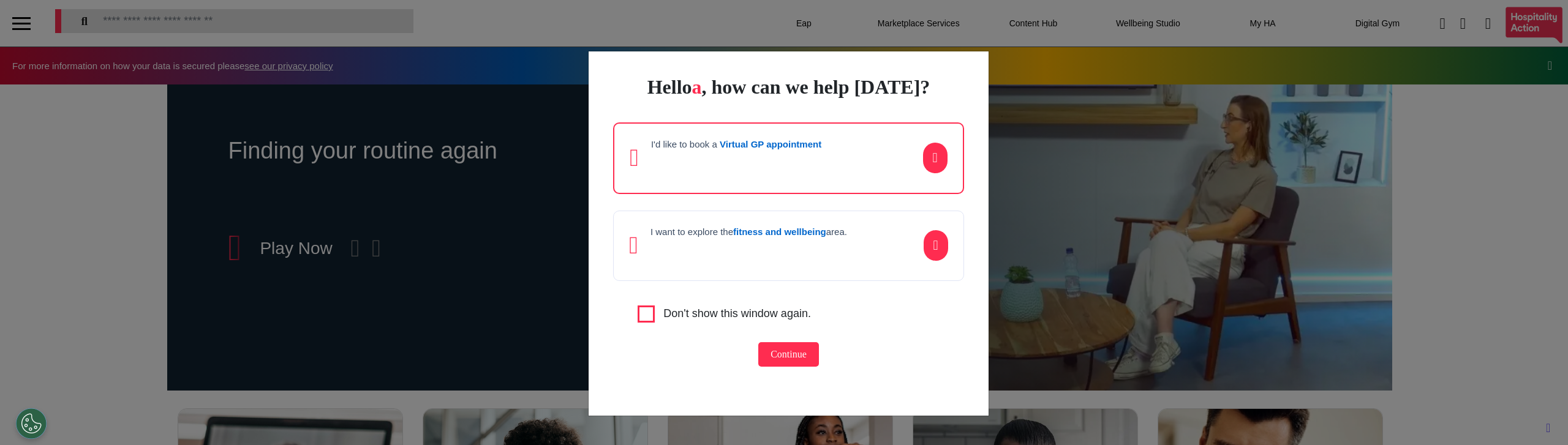
click at [772, 177] on div "I'd like to book a Virtual GP appointment" at bounding box center [788, 158] width 350 height 72
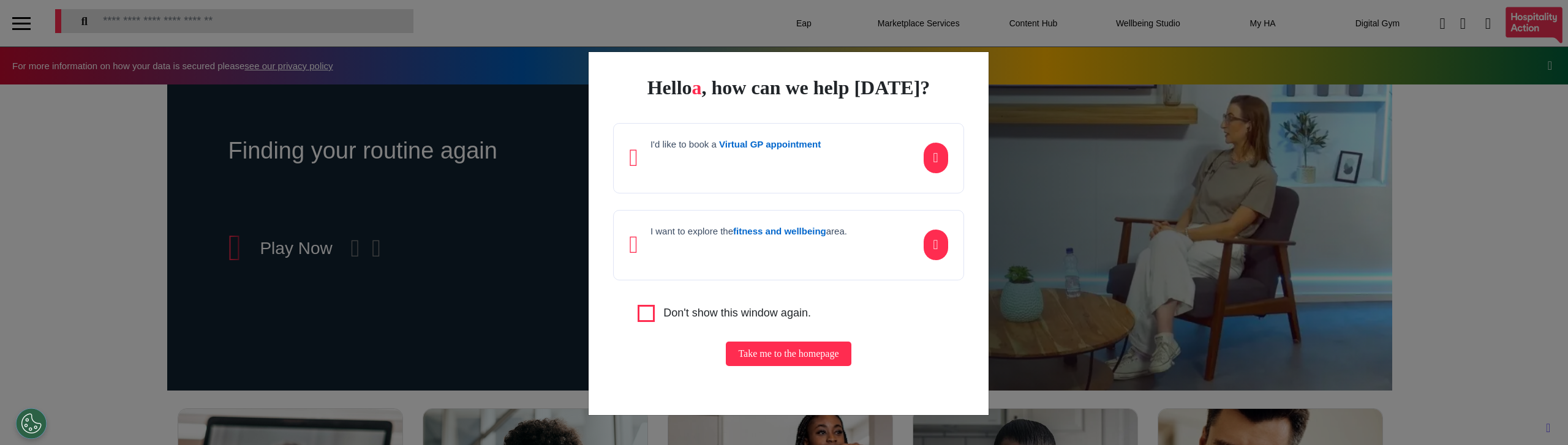
click at [785, 147] on strong "Virtual GP appointment" at bounding box center [770, 144] width 101 height 10
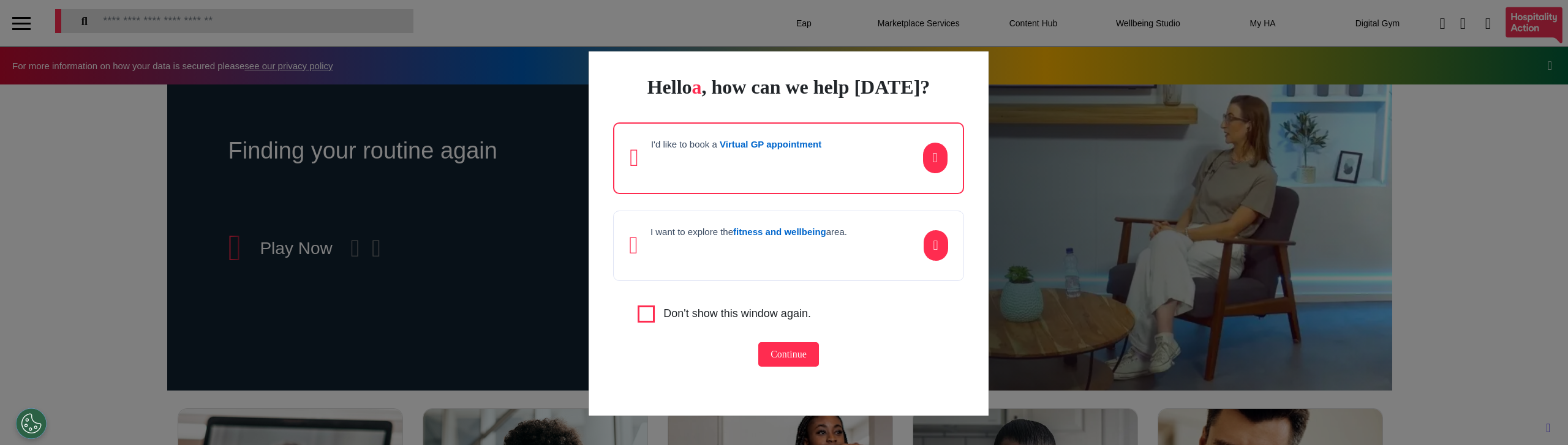
click at [789, 164] on p at bounding box center [736, 163] width 170 height 19
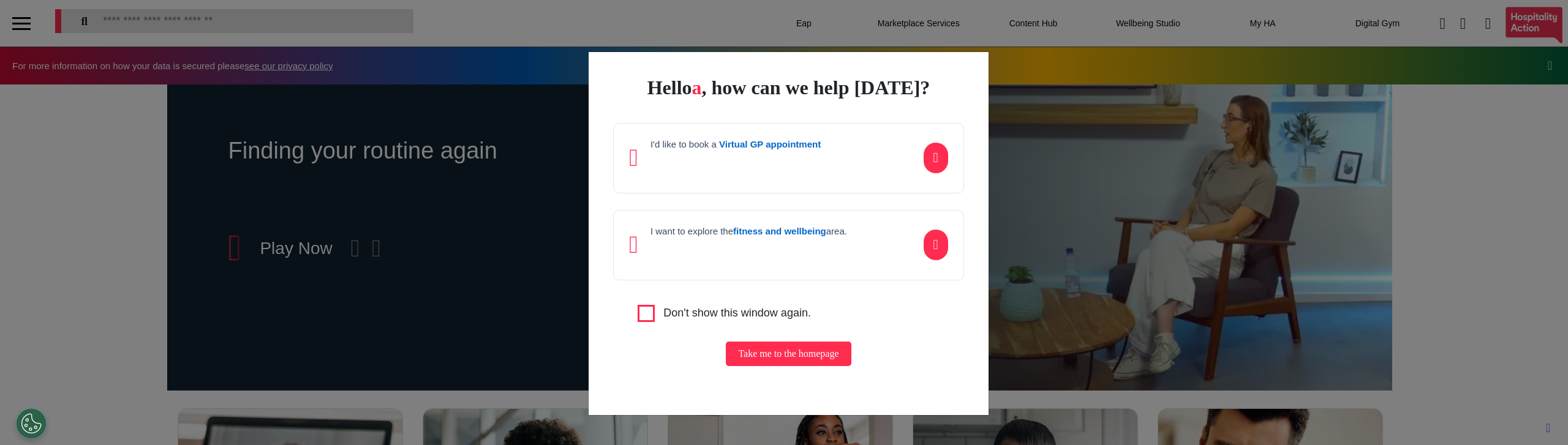
click at [689, 268] on div "I want to explore the fitness and wellbeing area." at bounding box center [788, 245] width 350 height 70
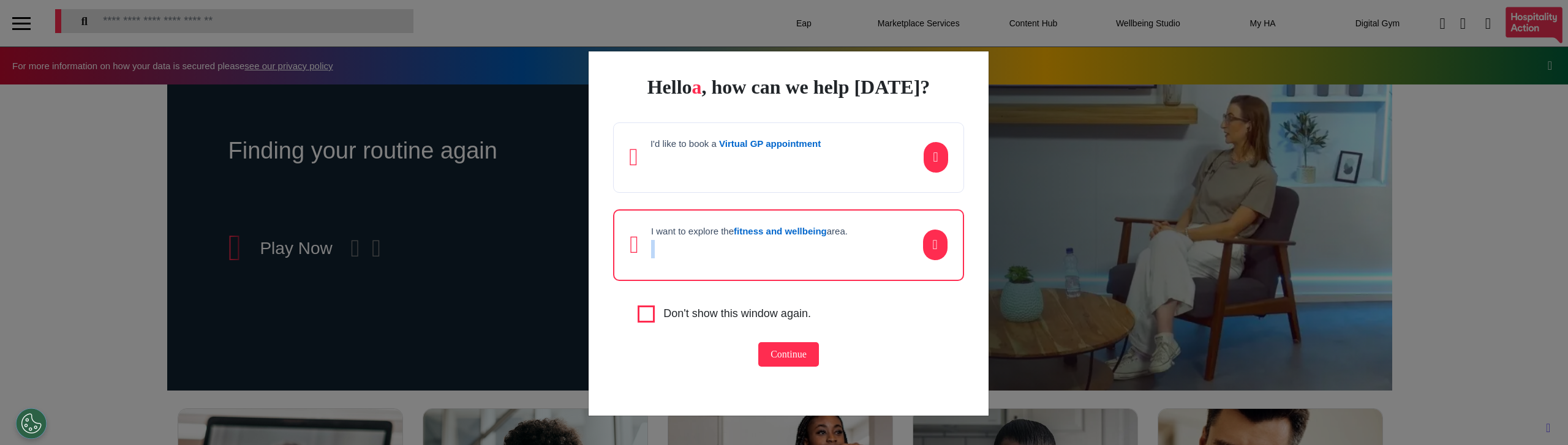
click at [689, 268] on div "I want to explore the fitness and wellbeing area." at bounding box center [788, 245] width 350 height 72
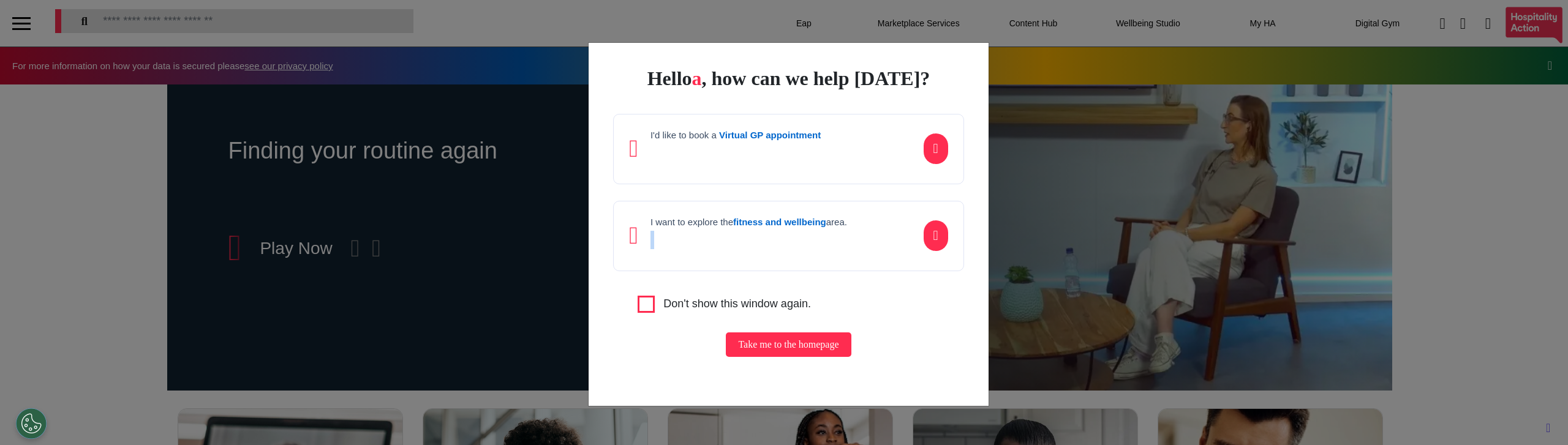
scroll to position [0, 0]
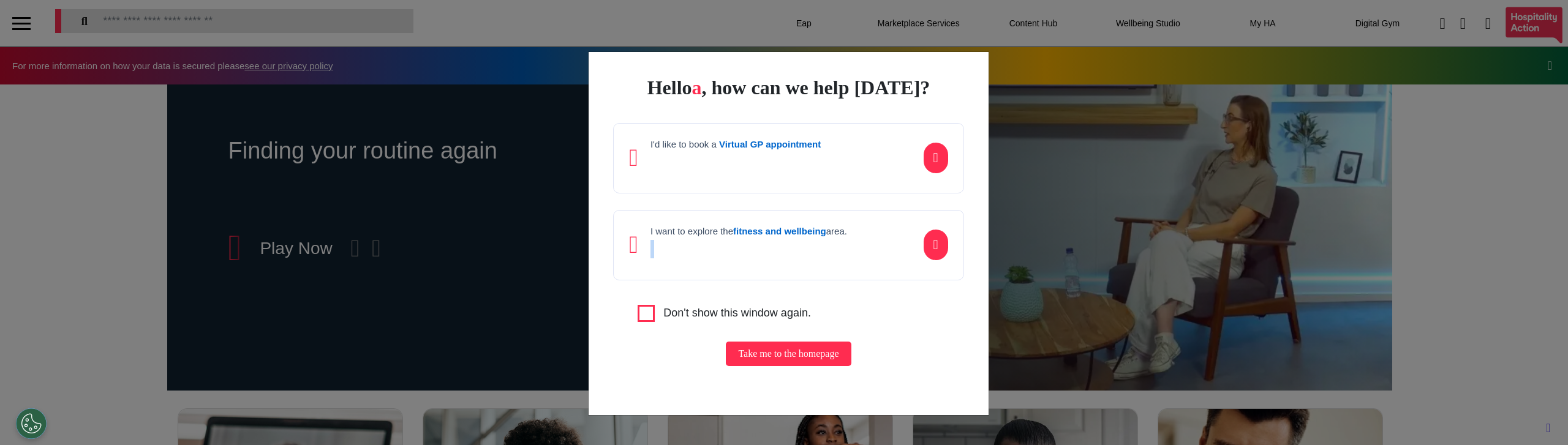
click at [866, 279] on div "I want to explore the fitness and wellbeing area." at bounding box center [788, 245] width 350 height 70
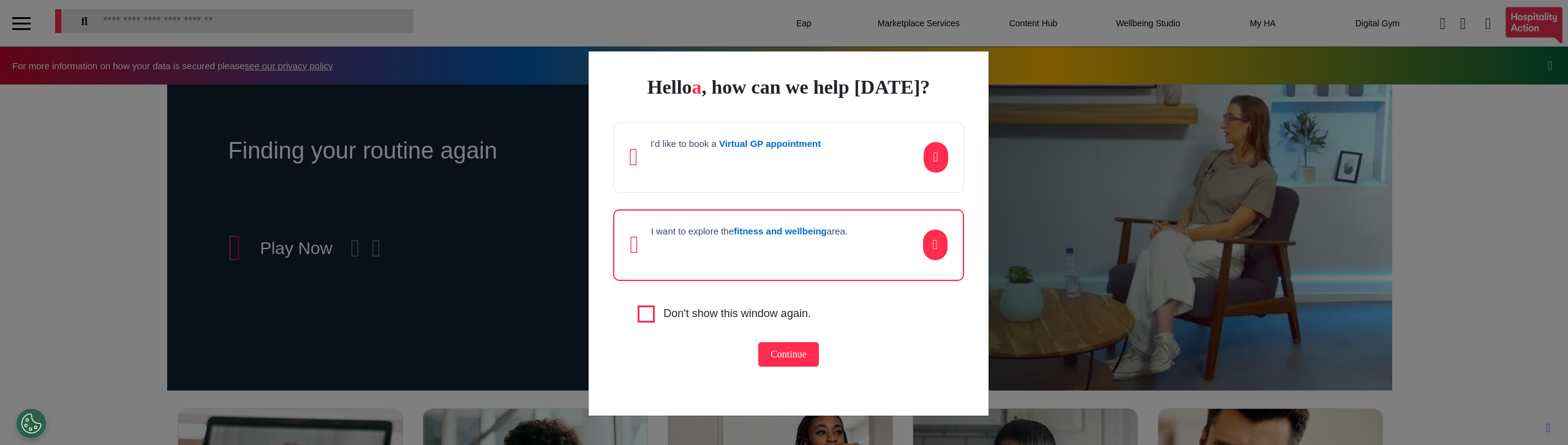
click at [856, 320] on div "Don't show this window again." at bounding box center [800, 314] width 326 height 17
click at [794, 260] on div "I want to explore the fitness and wellbeing area." at bounding box center [750, 245] width 197 height 39
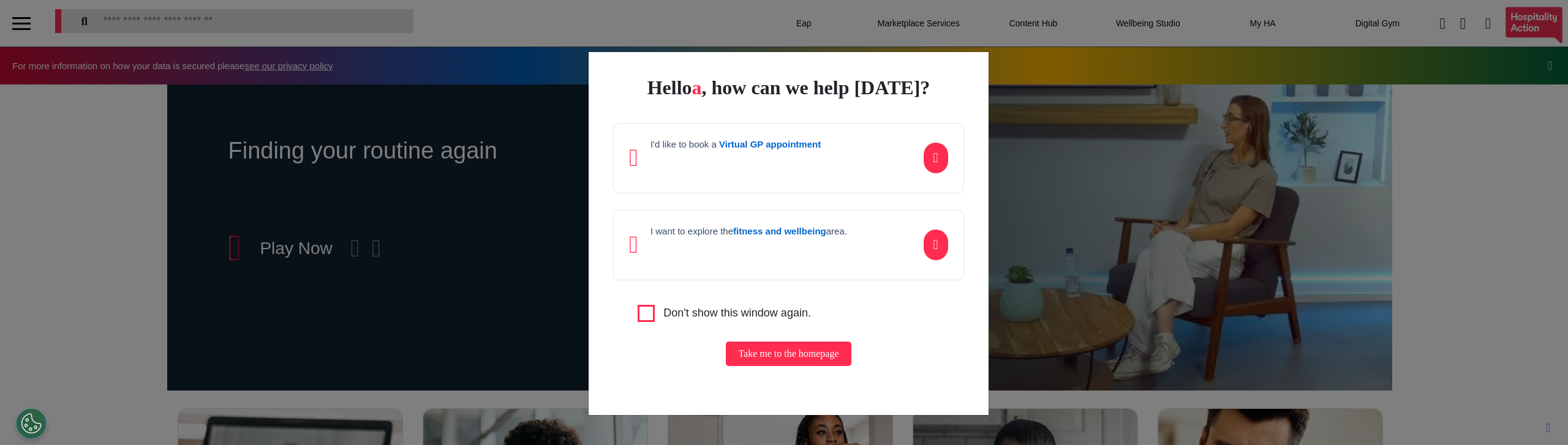
click at [797, 179] on div "I'd like to book a Virtual GP appointment" at bounding box center [788, 158] width 350 height 70
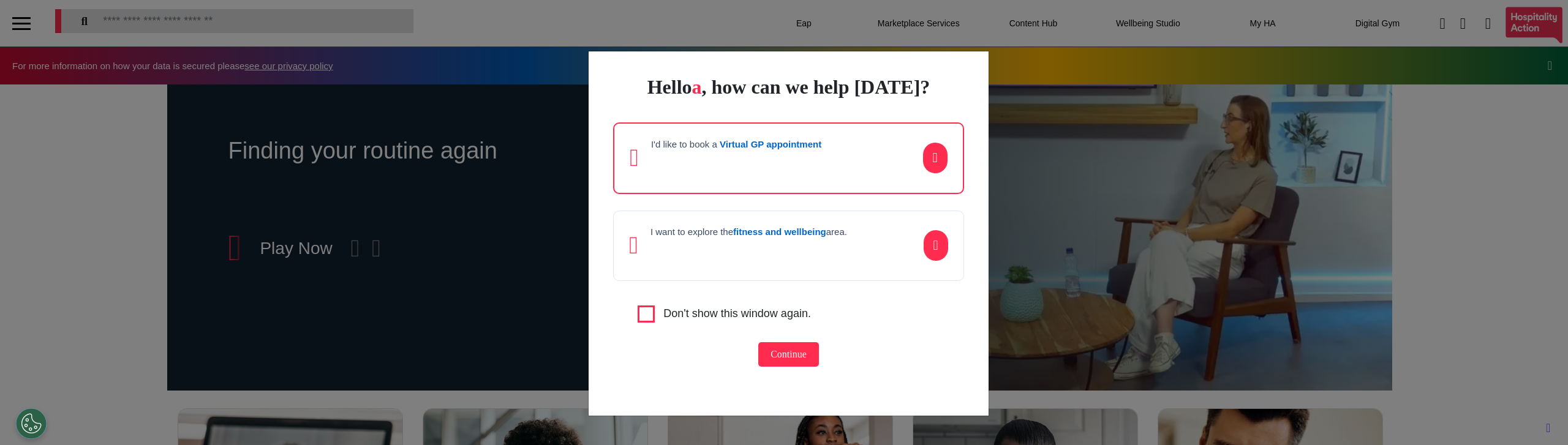
click at [816, 183] on div "I'd like to book a Virtual GP appointment" at bounding box center [788, 158] width 350 height 72
